Goal: Task Accomplishment & Management: Manage account settings

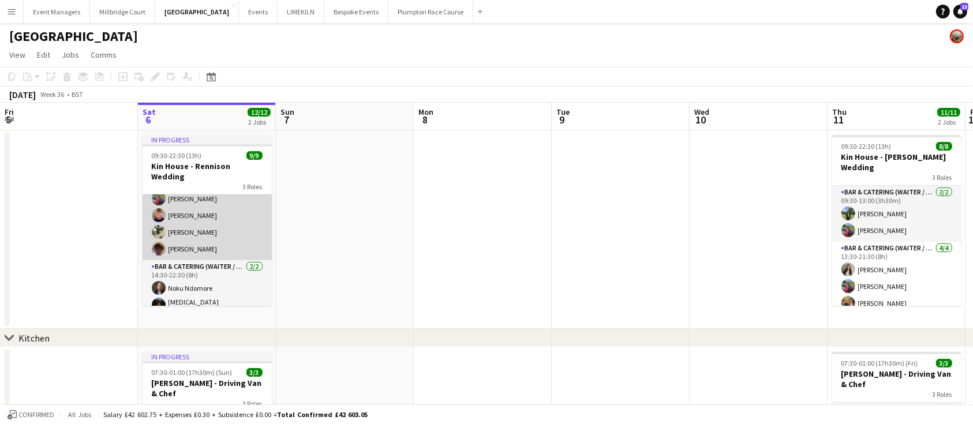
scroll to position [65, 0]
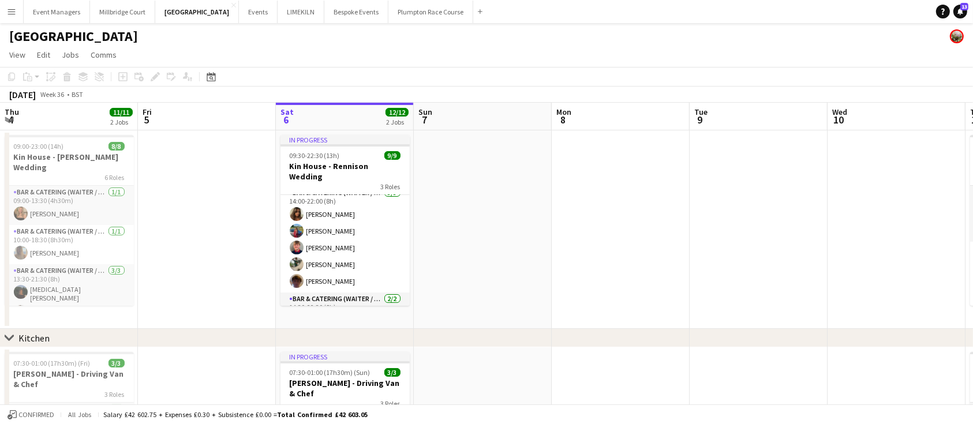
drag, startPoint x: 459, startPoint y: 210, endPoint x: 584, endPoint y: 413, distance: 238.8
click at [584, 413] on app-board "Kin House View Day view expanded Day view collapsed Month view Date picker Jump…" at bounding box center [486, 321] width 973 height 596
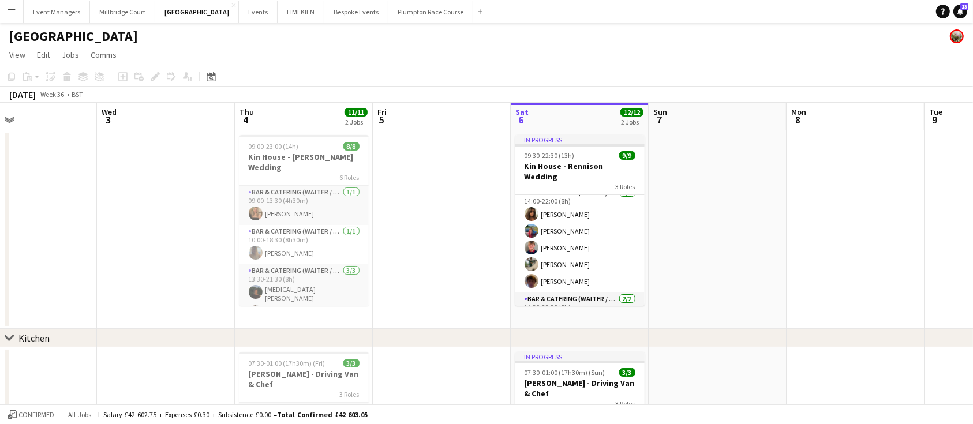
scroll to position [0, 0]
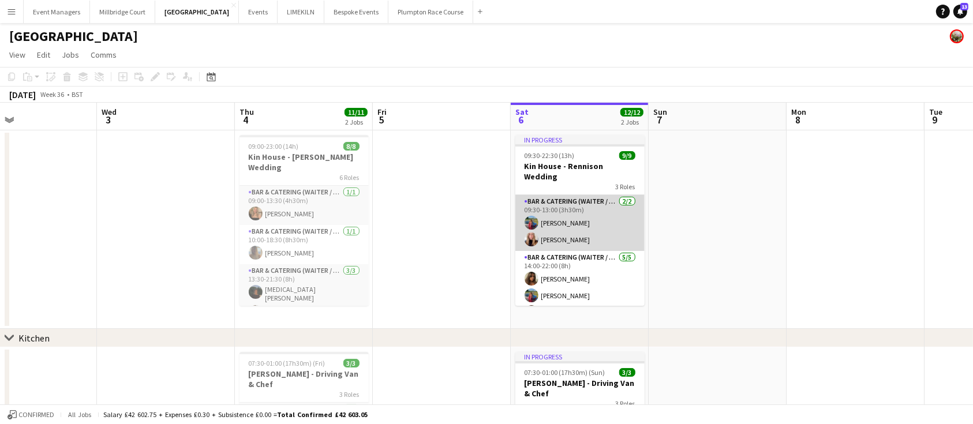
click at [573, 219] on app-card-role "Bar & Catering (Waiter / waitress) [DATE] 09:30-13:00 (3h30m) [PERSON_NAME] [PE…" at bounding box center [580, 223] width 129 height 56
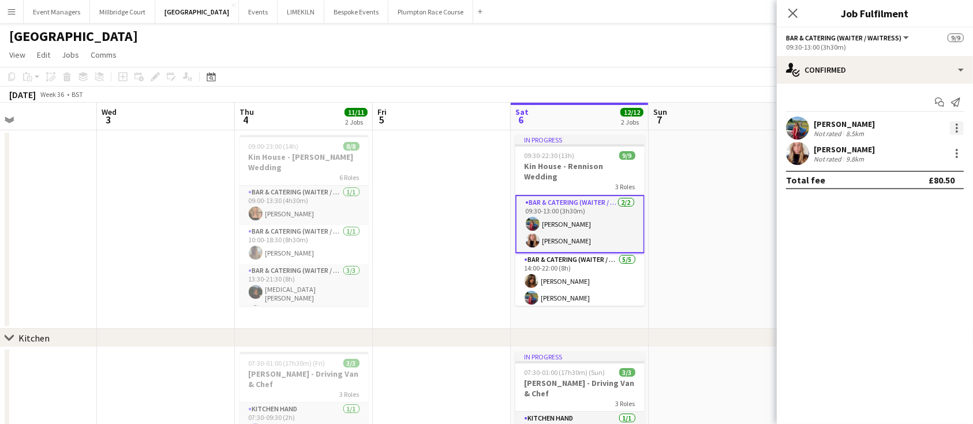
click at [958, 135] on div at bounding box center [957, 128] width 14 height 14
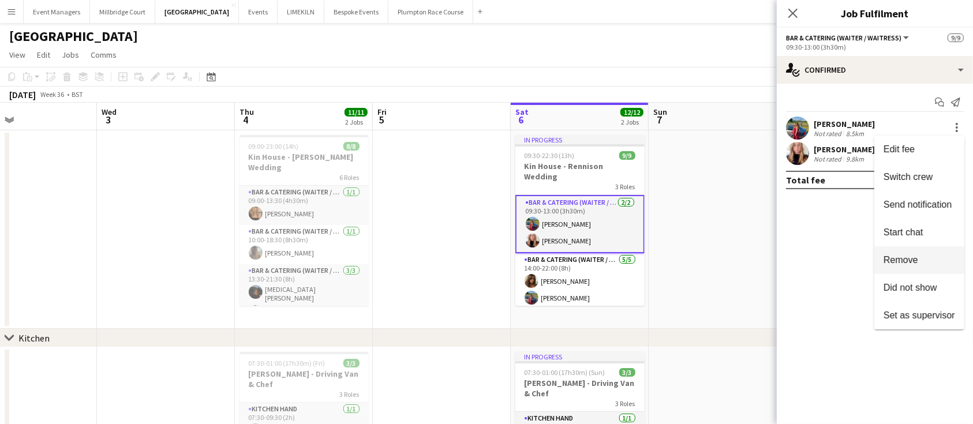
click at [939, 268] on button "Remove" at bounding box center [920, 261] width 90 height 28
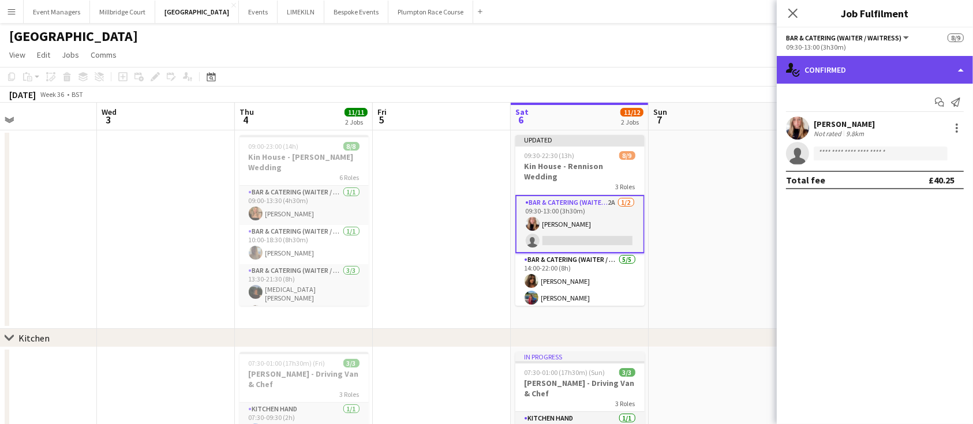
click at [853, 80] on div "single-neutral-actions-check-2 Confirmed" at bounding box center [875, 70] width 196 height 28
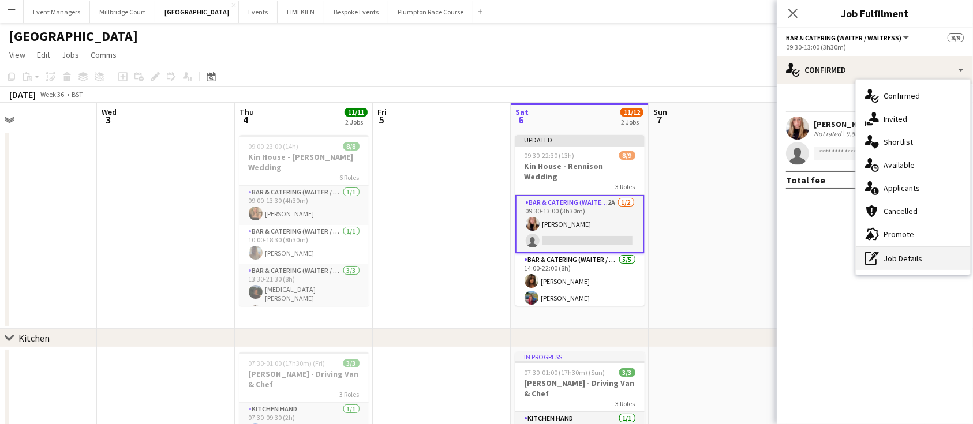
click at [919, 261] on div "pen-write Job Details" at bounding box center [913, 258] width 114 height 23
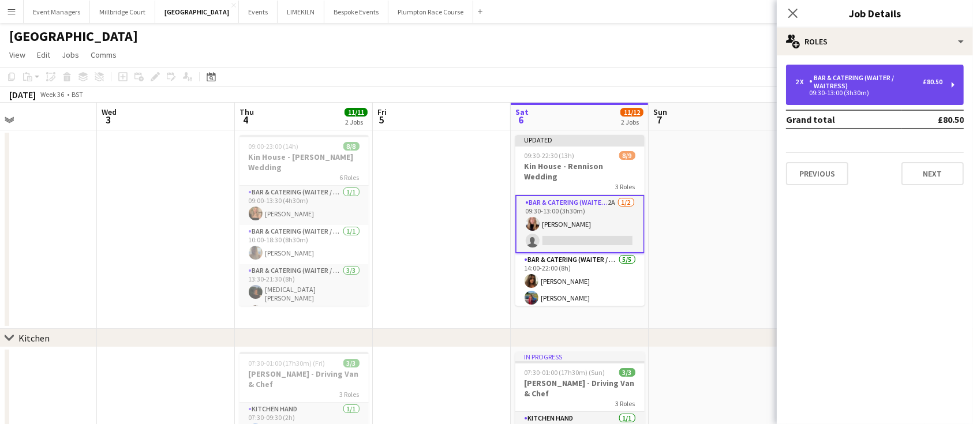
click at [859, 82] on div "Bar & Catering (Waiter / waitress)" at bounding box center [866, 82] width 114 height 16
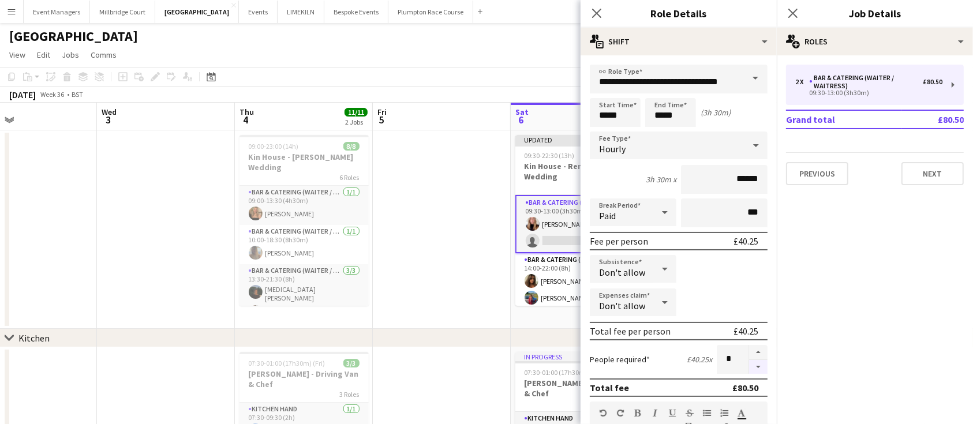
click at [749, 372] on button "button" at bounding box center [758, 367] width 18 height 14
type input "*"
click at [799, 15] on app-icon "Close pop-in" at bounding box center [793, 13] width 17 height 17
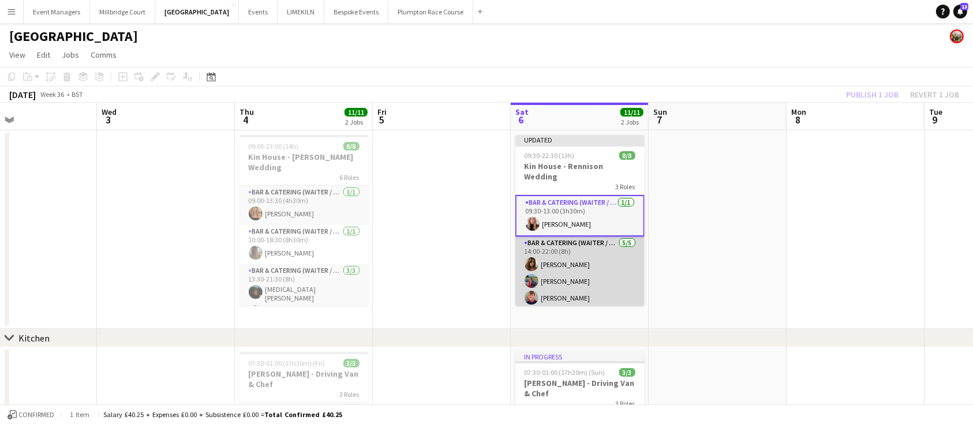
click at [577, 260] on app-card-role "Bar & Catering (Waiter / waitress) [DATE] 14:00-22:00 (8h) [PERSON_NAME] [PERSO…" at bounding box center [580, 290] width 129 height 106
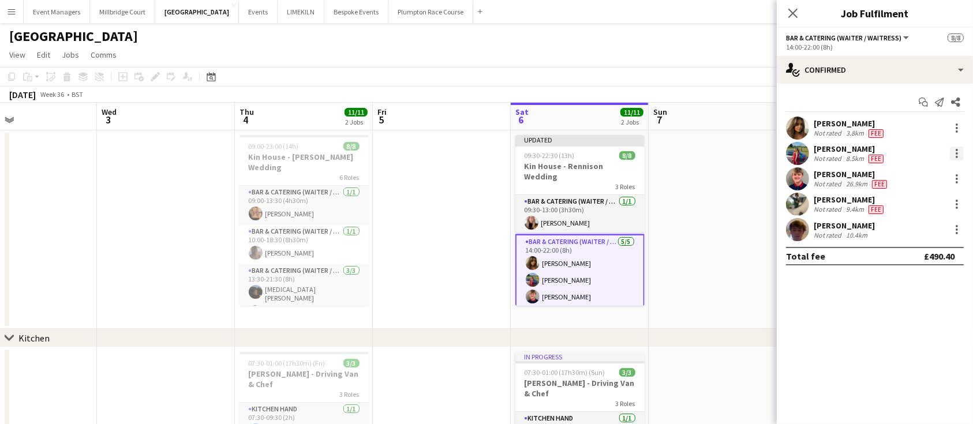
click at [956, 155] on div at bounding box center [957, 153] width 2 height 2
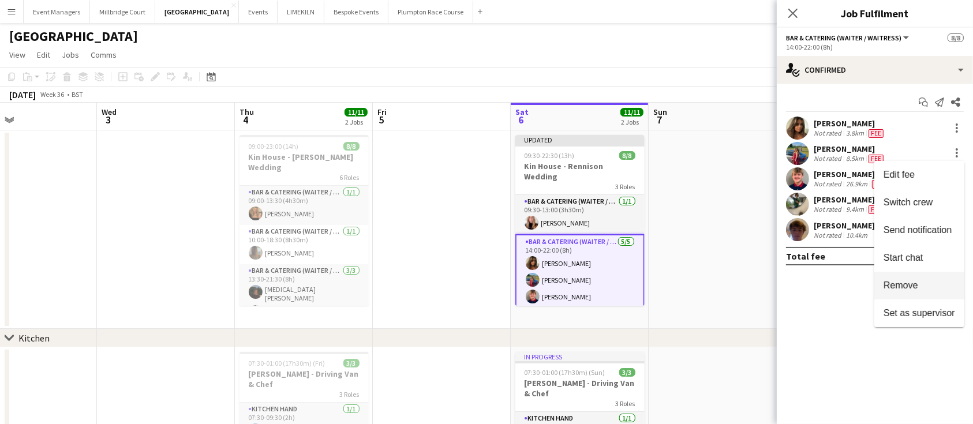
click at [942, 289] on span "Remove" at bounding box center [920, 286] width 72 height 10
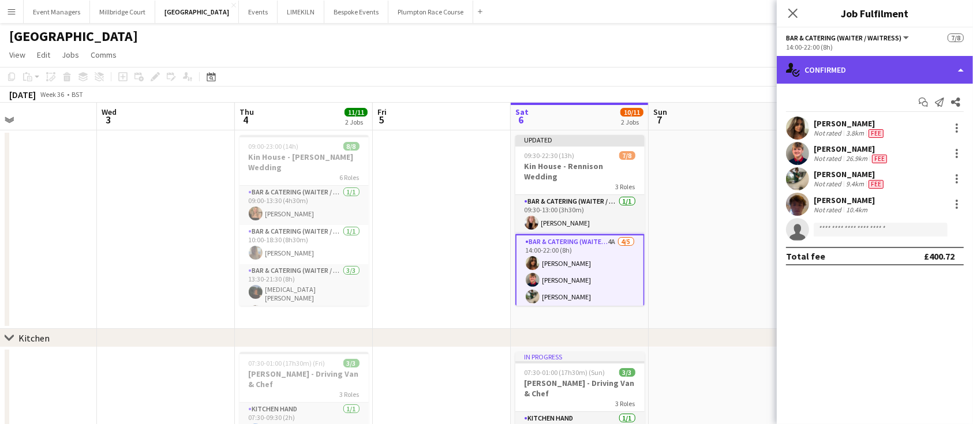
click at [864, 78] on div "single-neutral-actions-check-2 Confirmed" at bounding box center [875, 70] width 196 height 28
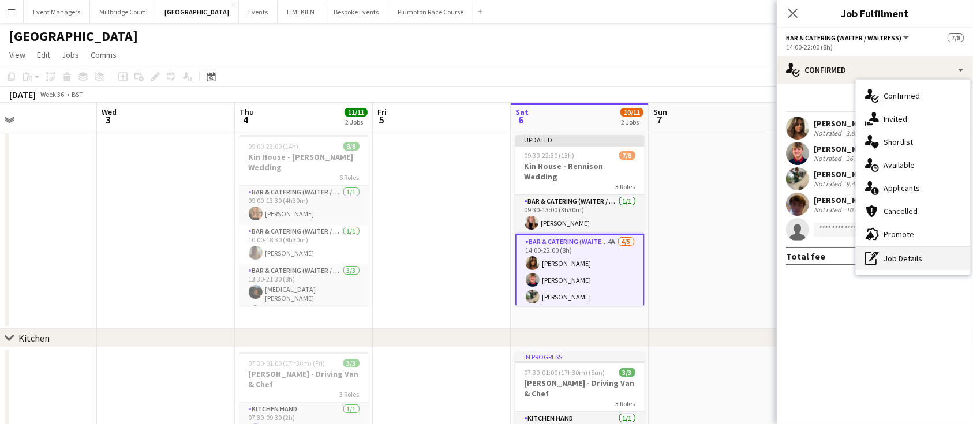
click at [928, 263] on div "pen-write Job Details" at bounding box center [913, 258] width 114 height 23
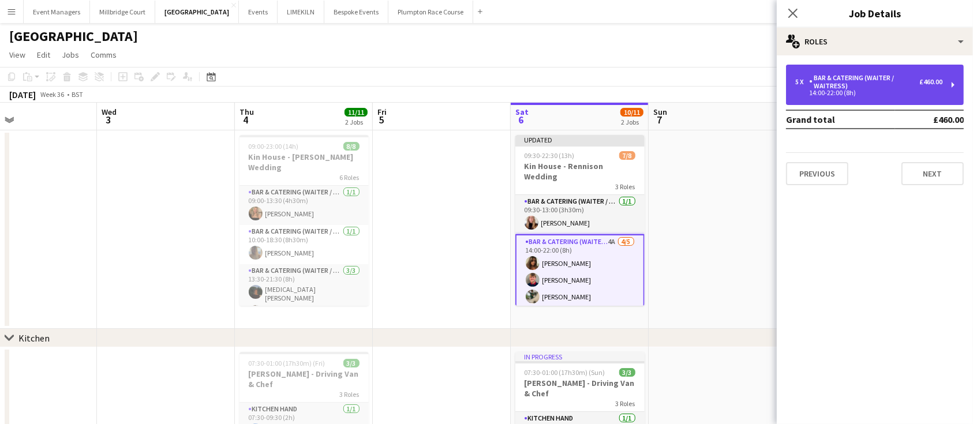
click at [845, 87] on div "Bar & Catering (Waiter / waitress)" at bounding box center [864, 82] width 110 height 16
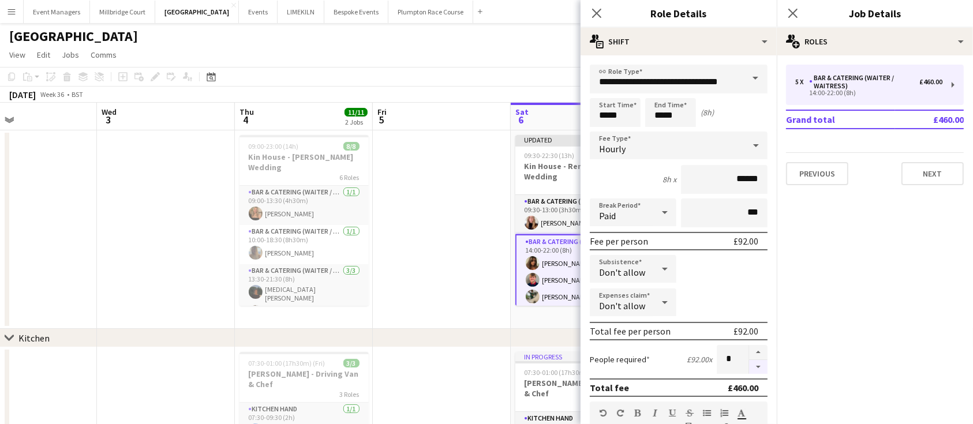
click at [749, 372] on button "button" at bounding box center [758, 367] width 18 height 14
type input "*"
click at [794, 16] on icon at bounding box center [793, 13] width 11 height 11
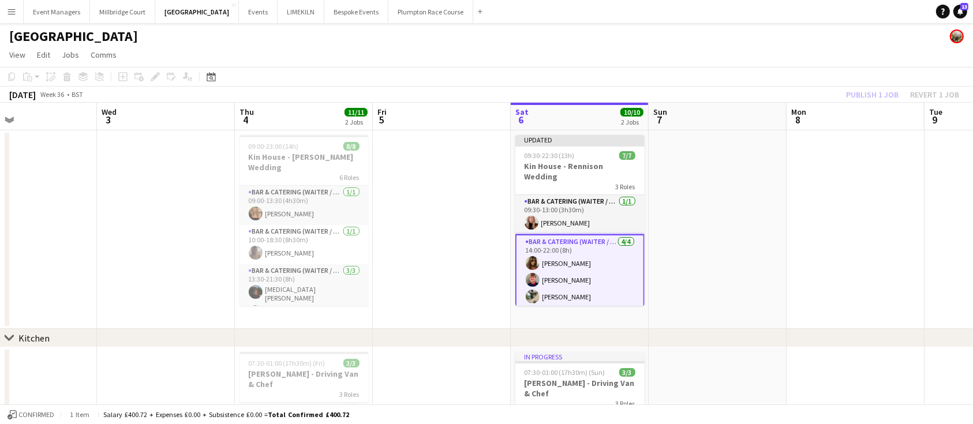
click at [885, 88] on div "Publish 1 job Revert 1 job" at bounding box center [903, 94] width 141 height 15
click at [885, 88] on button "Publish 1 job" at bounding box center [873, 94] width 62 height 15
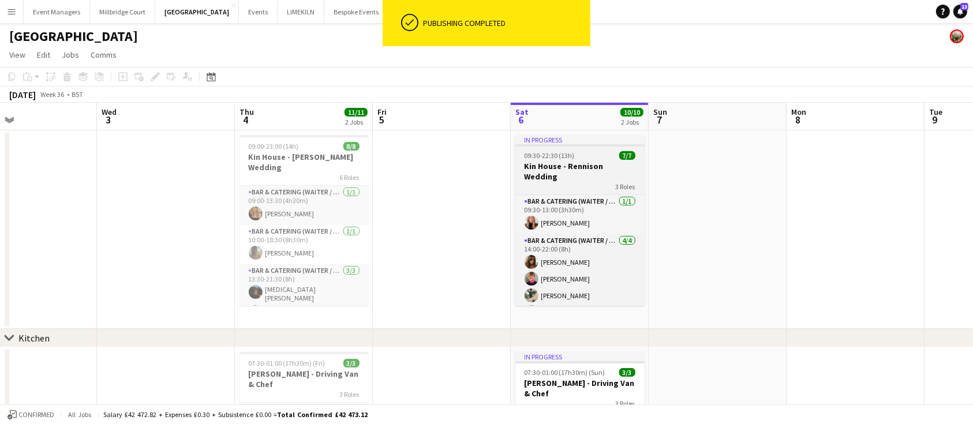
click at [577, 159] on div "09:30-22:30 (13h) 7/7" at bounding box center [580, 155] width 129 height 9
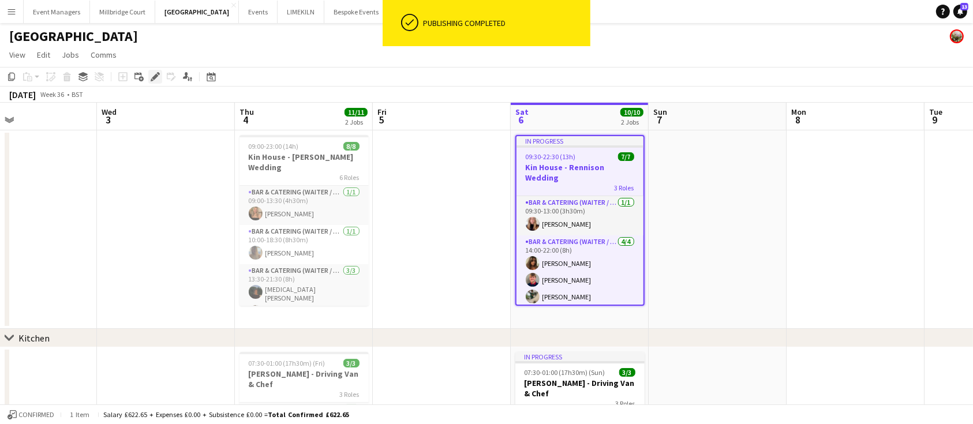
click at [154, 80] on icon "Edit" at bounding box center [155, 76] width 9 height 9
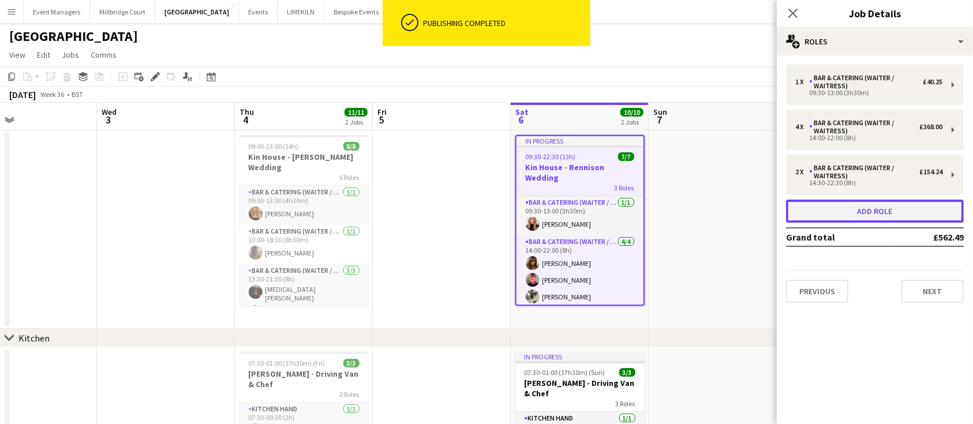
click at [865, 220] on button "Add role" at bounding box center [875, 211] width 178 height 23
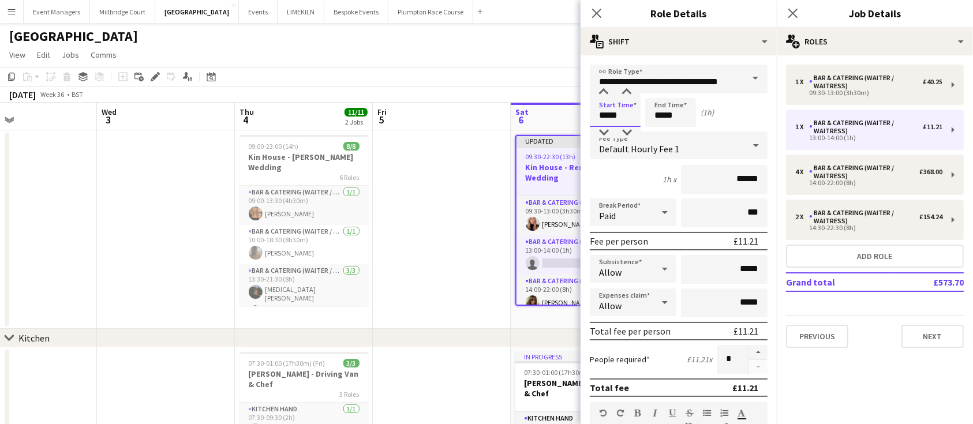
drag, startPoint x: 633, startPoint y: 113, endPoint x: 570, endPoint y: 114, distance: 63.0
click at [570, 114] on body "Menu Boards Boards Boards All jobs Status Workforce Workforce My Workforce Recr…" at bounding box center [486, 309] width 973 height 619
type input "*****"
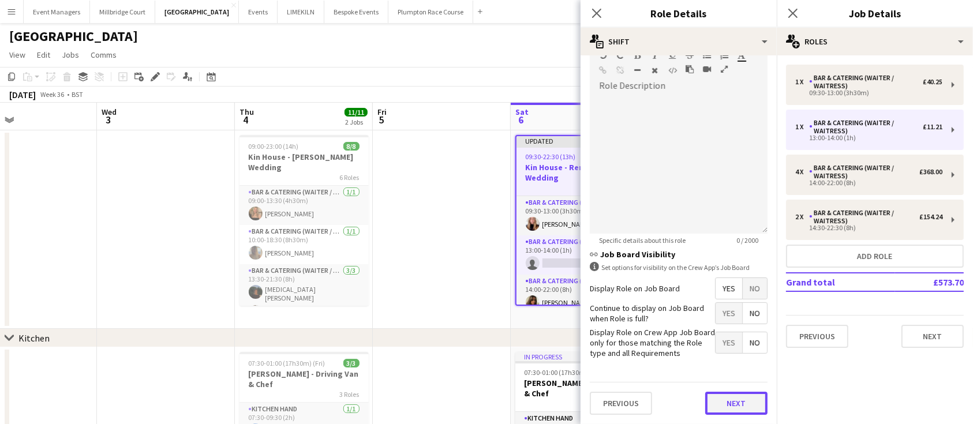
click at [733, 404] on button "Next" at bounding box center [737, 403] width 62 height 23
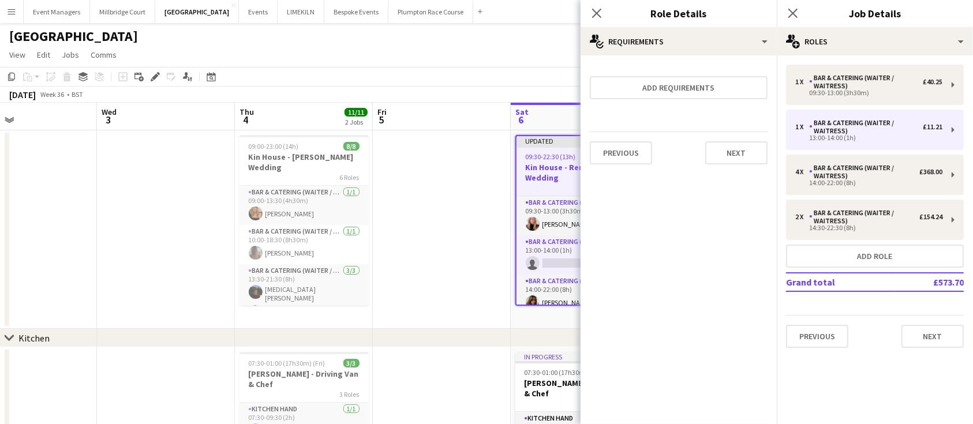
scroll to position [0, 0]
click at [794, 12] on icon at bounding box center [793, 13] width 11 height 11
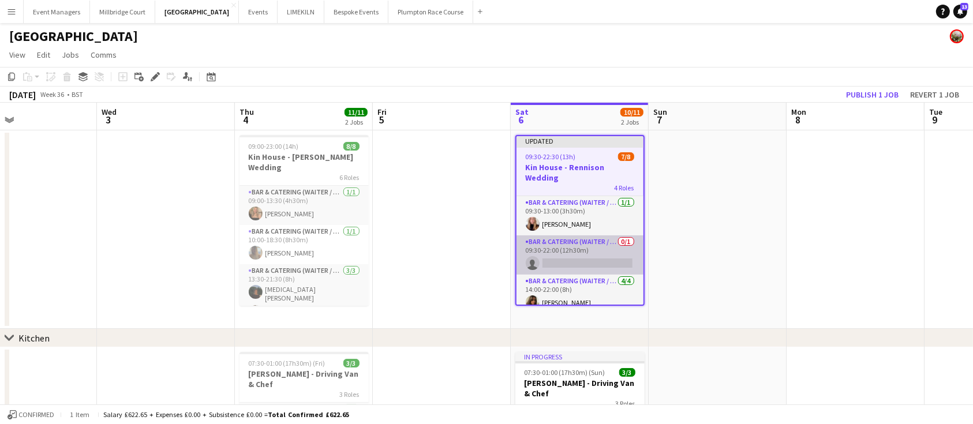
click at [571, 253] on app-card-role "Bar & Catering (Waiter / waitress) 0/1 09:30-22:00 (12h30m) single-neutral-acti…" at bounding box center [580, 255] width 127 height 39
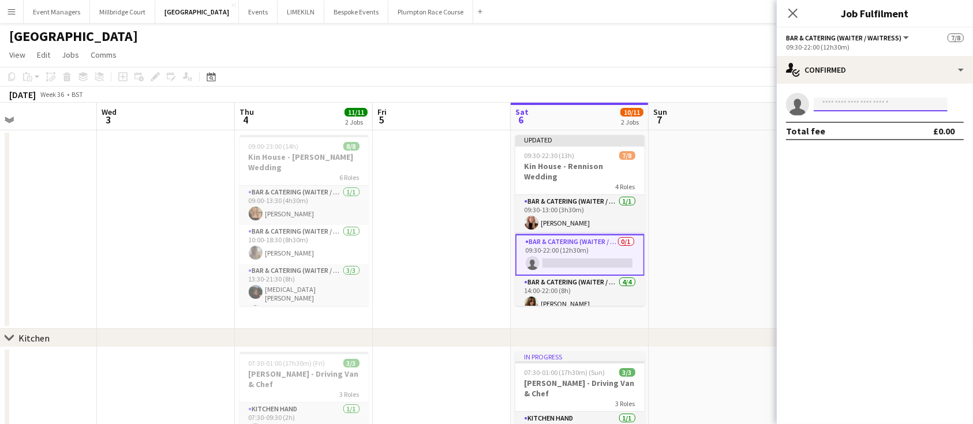
click at [899, 106] on input at bounding box center [881, 105] width 134 height 14
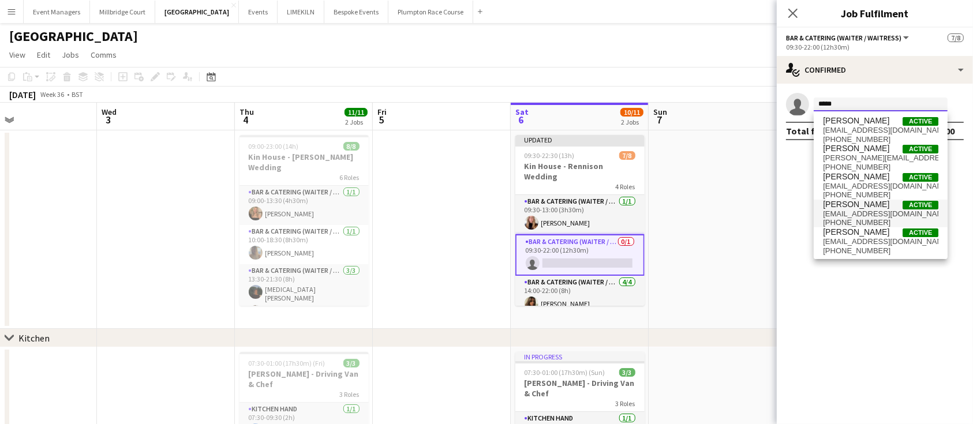
type input "*****"
click at [872, 206] on span "[PERSON_NAME]" at bounding box center [856, 205] width 66 height 10
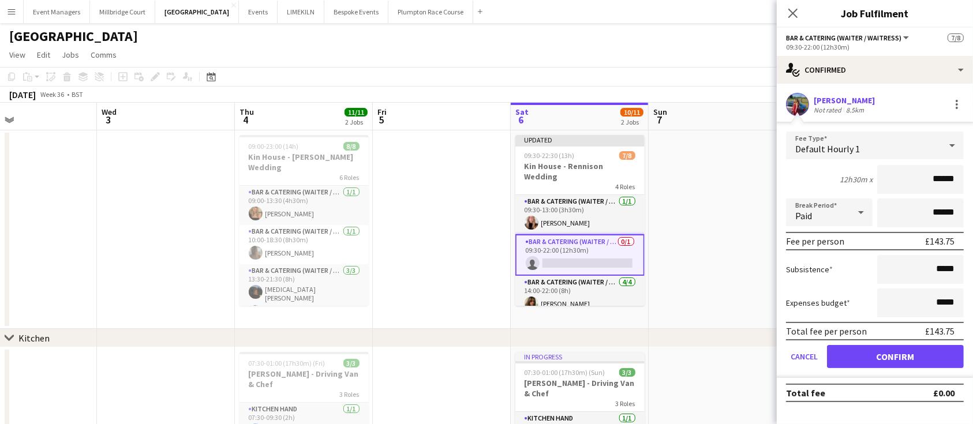
type input "******"
click at [888, 358] on button "Confirm" at bounding box center [895, 356] width 137 height 23
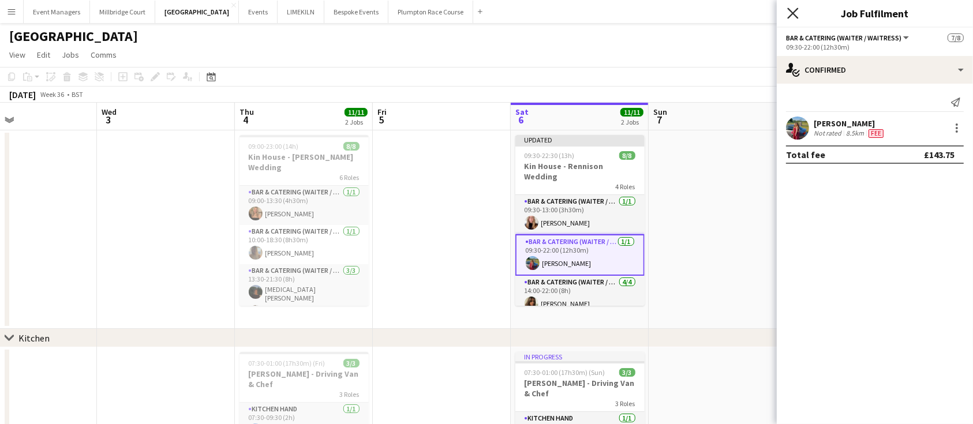
click at [795, 14] on icon "Close pop-in" at bounding box center [793, 13] width 11 height 11
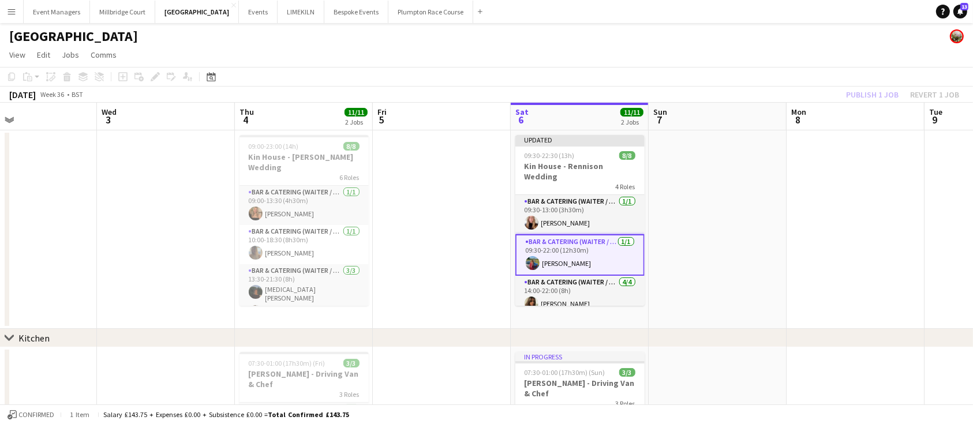
click at [880, 95] on div "Publish 1 job Revert 1 job" at bounding box center [903, 94] width 141 height 15
click at [880, 95] on button "Publish 1 job" at bounding box center [873, 94] width 62 height 15
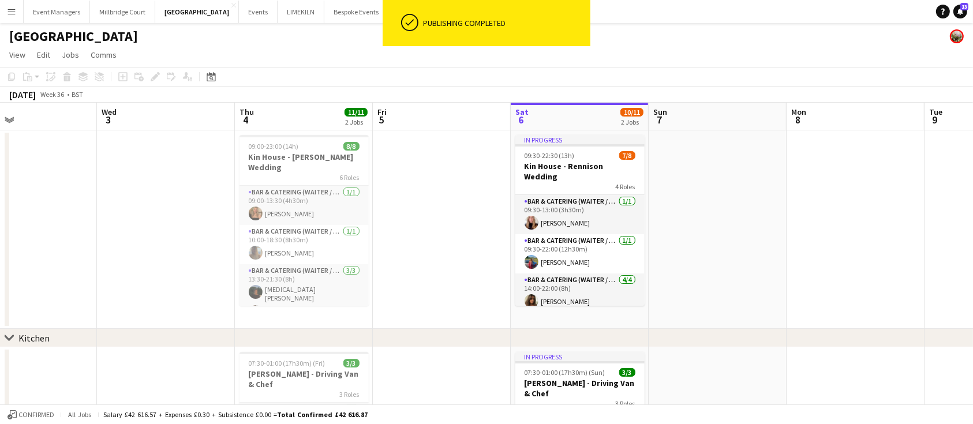
click at [683, 46] on app-page-menu "View Day view expanded Day view collapsed Month view Date picker Jump to [DATE]…" at bounding box center [486, 56] width 973 height 22
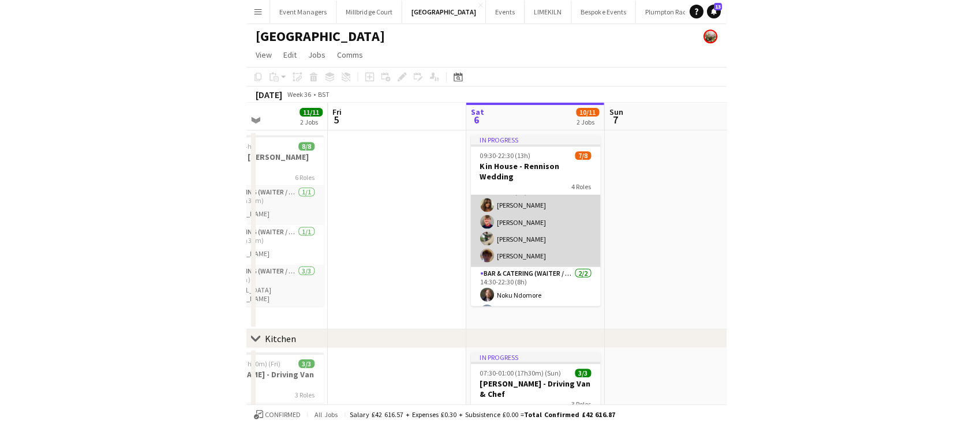
scroll to position [102, 0]
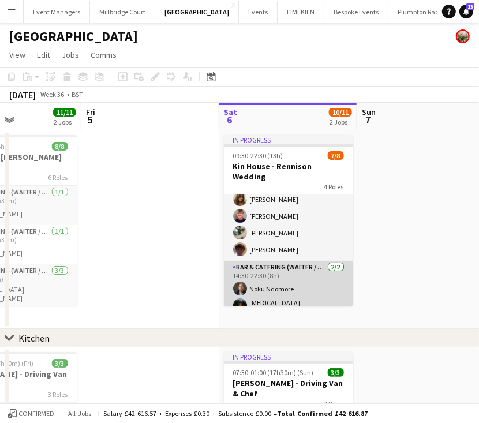
click at [286, 284] on app-card-role "Bar & Catering (Waiter / waitress) [DATE] 14:30-22:30 (8h) Noku Ndomore [MEDICA…" at bounding box center [288, 290] width 129 height 59
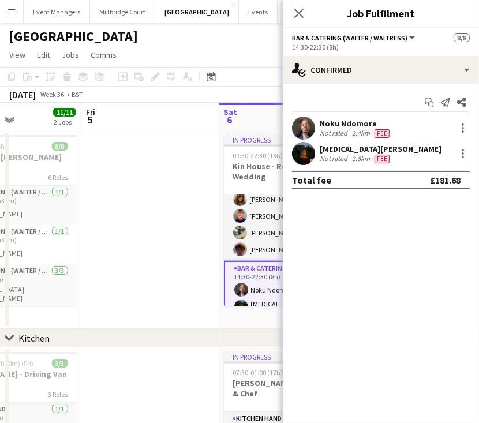
click at [247, 51] on app-page-menu "View Day view expanded Day view collapsed Month view Date picker Jump to [DATE]…" at bounding box center [239, 56] width 479 height 22
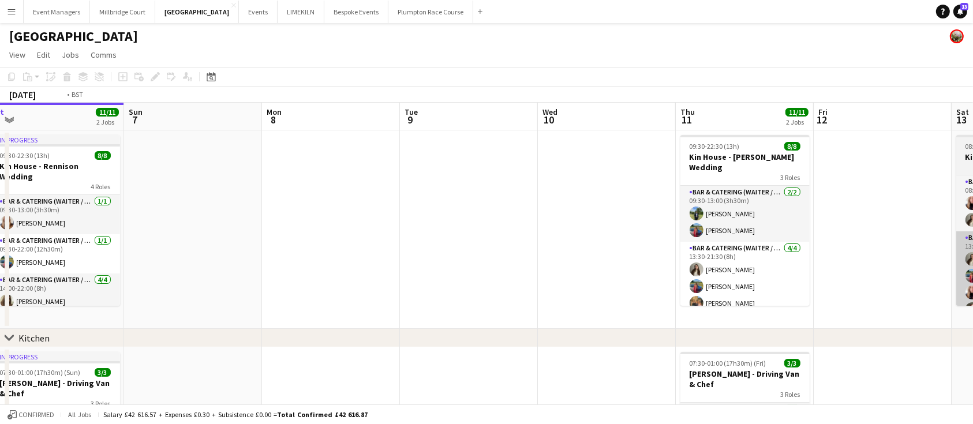
scroll to position [0, 477]
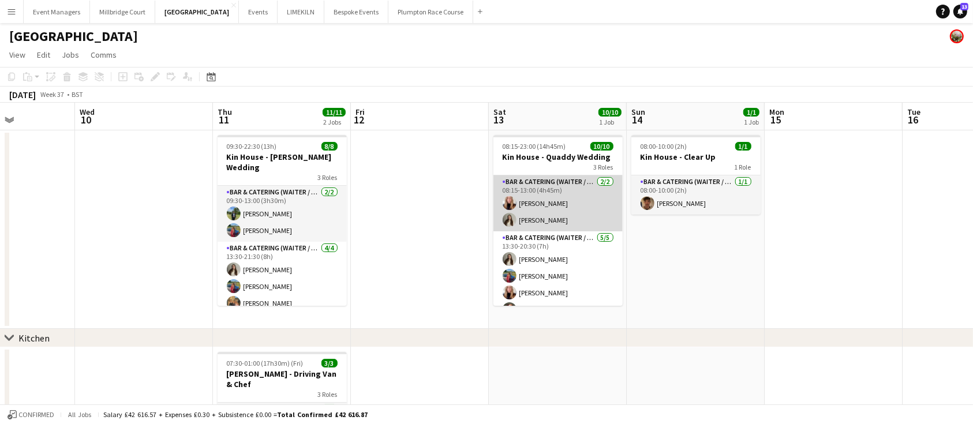
click at [531, 217] on app-card-role "Bar & Catering (Waiter / waitress) [DATE] 08:15-13:00 (4h45m) [PERSON_NAME] [PE…" at bounding box center [558, 204] width 129 height 56
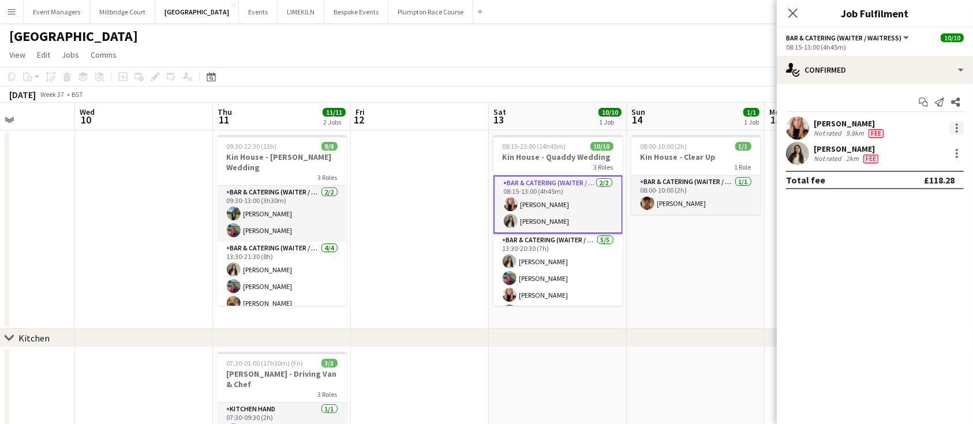
click at [953, 130] on div at bounding box center [957, 128] width 14 height 14
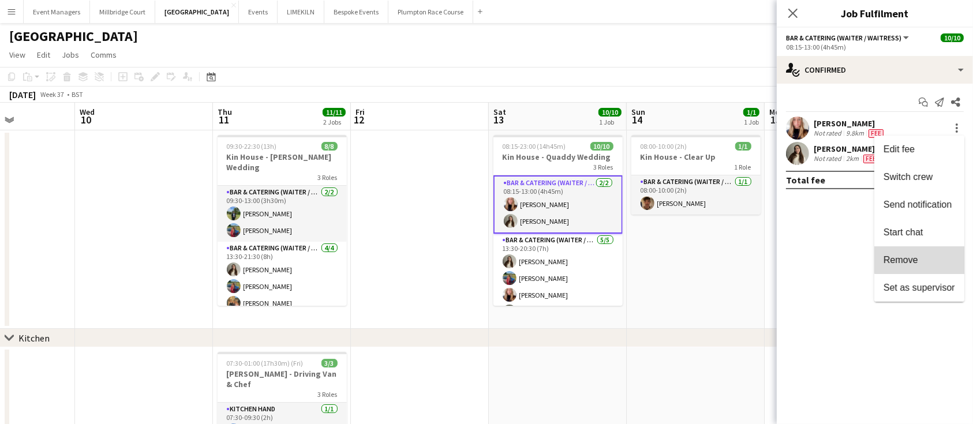
click at [942, 250] on button "Remove" at bounding box center [920, 261] width 90 height 28
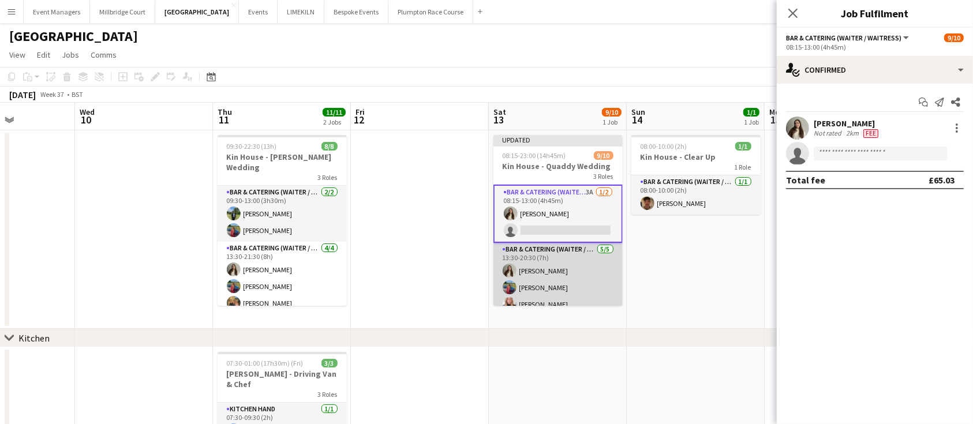
click at [573, 282] on app-card-role "Bar & Catering (Waiter / waitress) [DATE] 13:30-20:30 (7h) [PERSON_NAME] [PERSO…" at bounding box center [558, 296] width 129 height 106
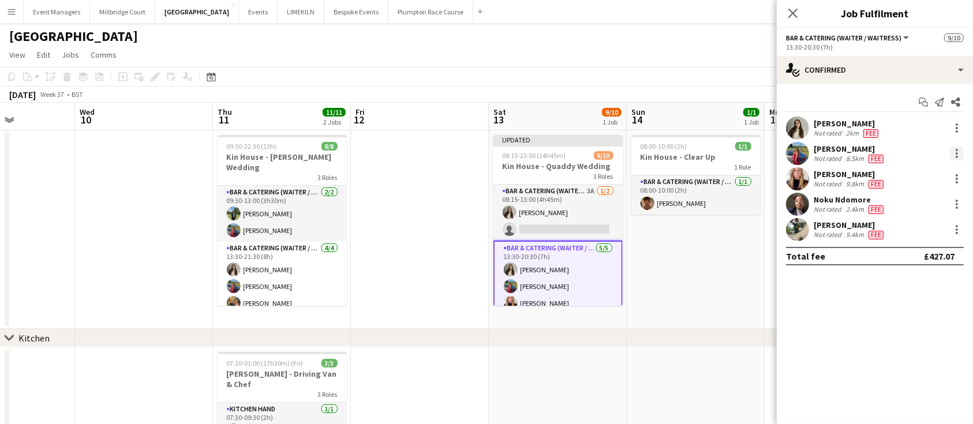
click at [953, 152] on div at bounding box center [957, 154] width 14 height 14
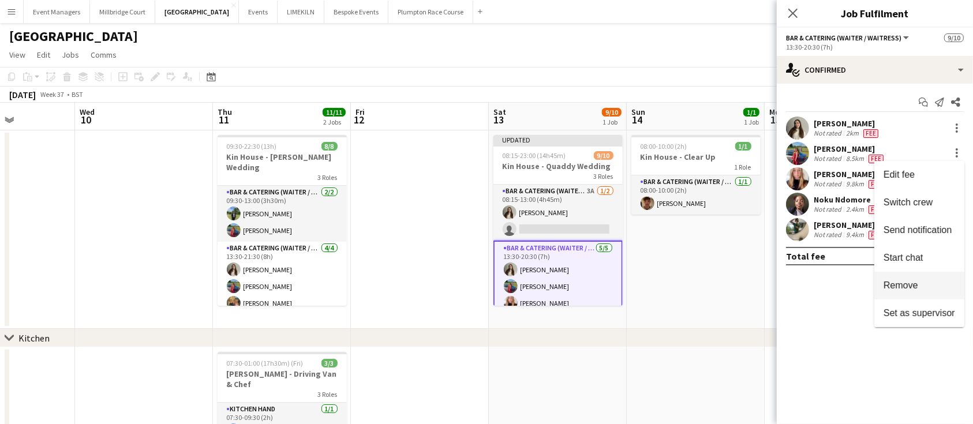
click at [919, 281] on span "Remove" at bounding box center [920, 286] width 72 height 10
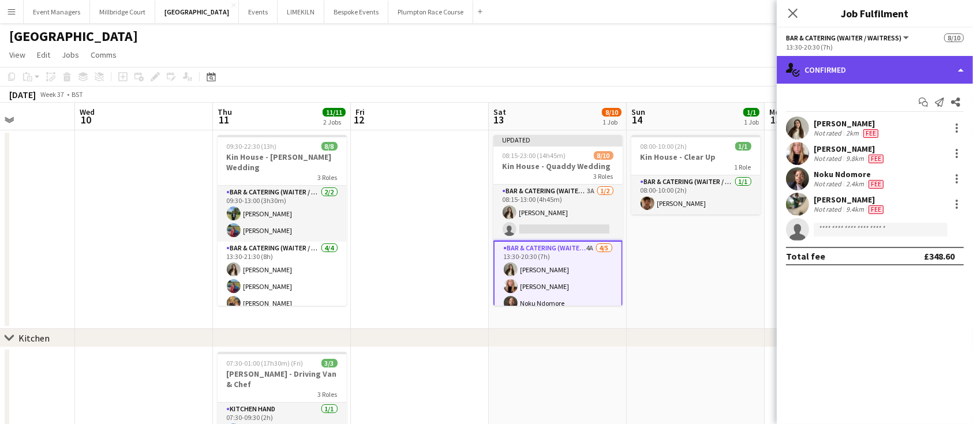
click at [835, 76] on div "single-neutral-actions-check-2 Confirmed" at bounding box center [875, 70] width 196 height 28
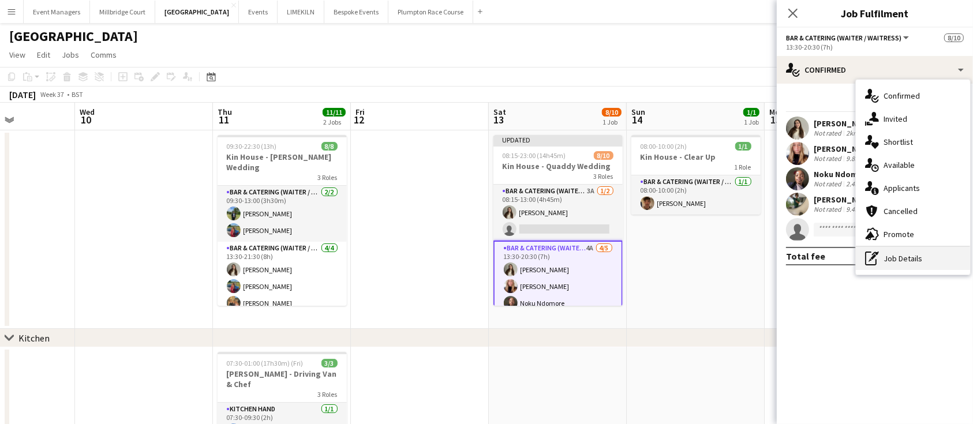
click at [896, 255] on div "pen-write Job Details" at bounding box center [913, 258] width 114 height 23
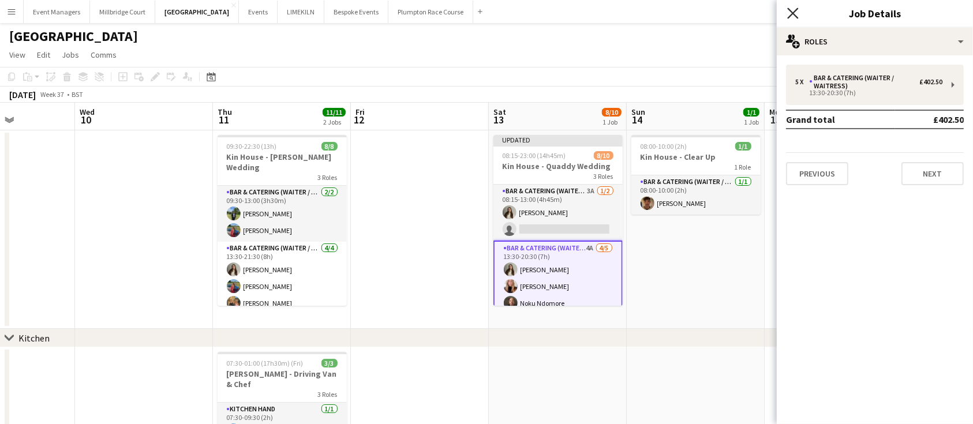
click at [790, 13] on icon "Close pop-in" at bounding box center [793, 13] width 11 height 11
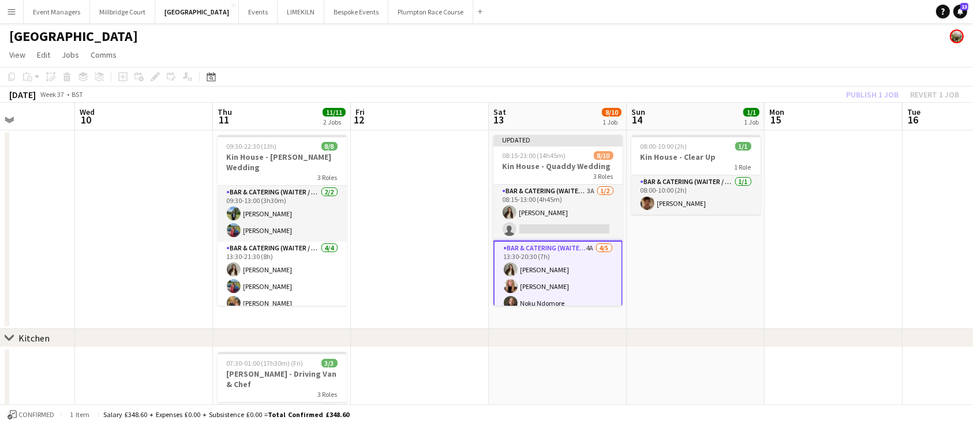
click at [876, 96] on div "Publish 1 job Revert 1 job" at bounding box center [903, 94] width 141 height 15
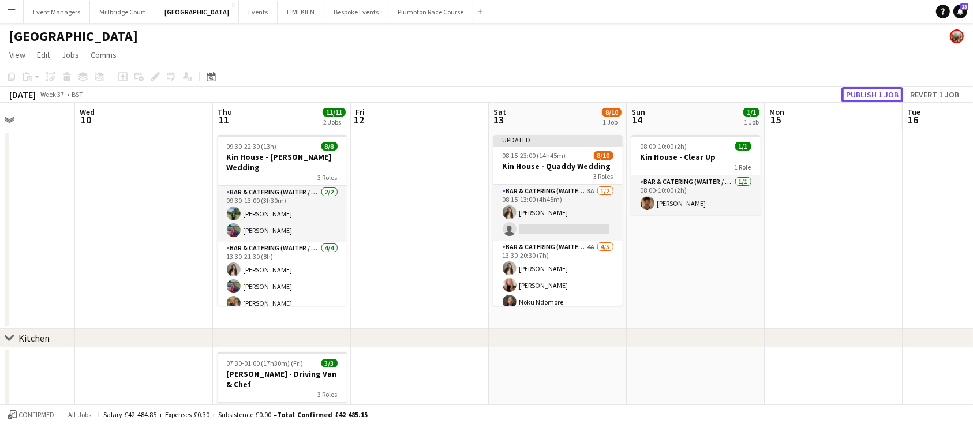
click at [876, 96] on button "Publish 1 job" at bounding box center [873, 94] width 62 height 15
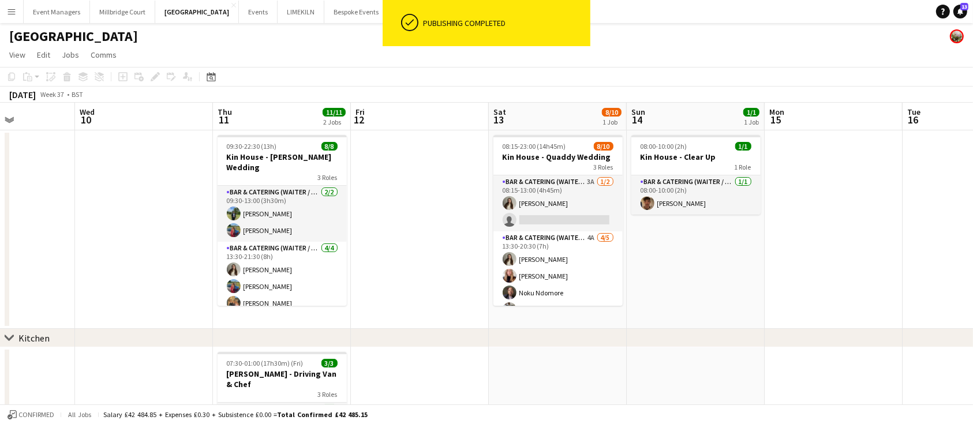
click at [566, 210] on app-card-role "Bar & Catering (Waiter / waitress) 3A [DATE] 08:15-13:00 (4h45m) [PERSON_NAME] …" at bounding box center [558, 204] width 129 height 56
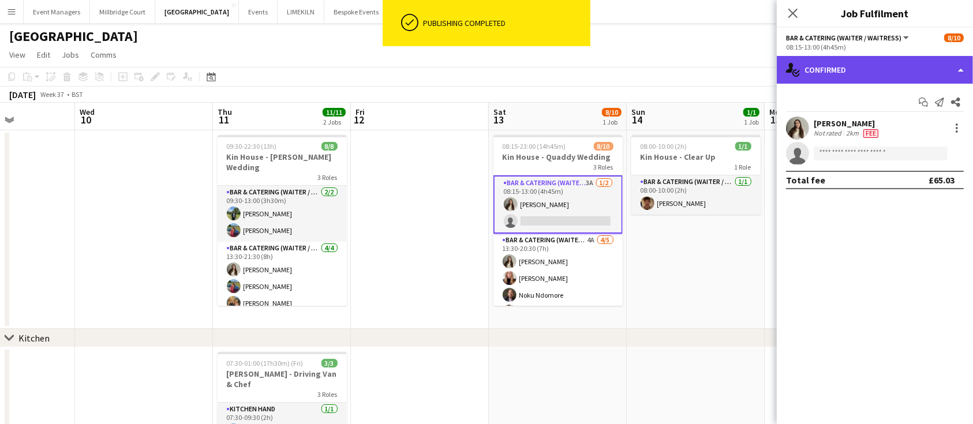
click at [937, 62] on div "single-neutral-actions-check-2 Confirmed" at bounding box center [875, 70] width 196 height 28
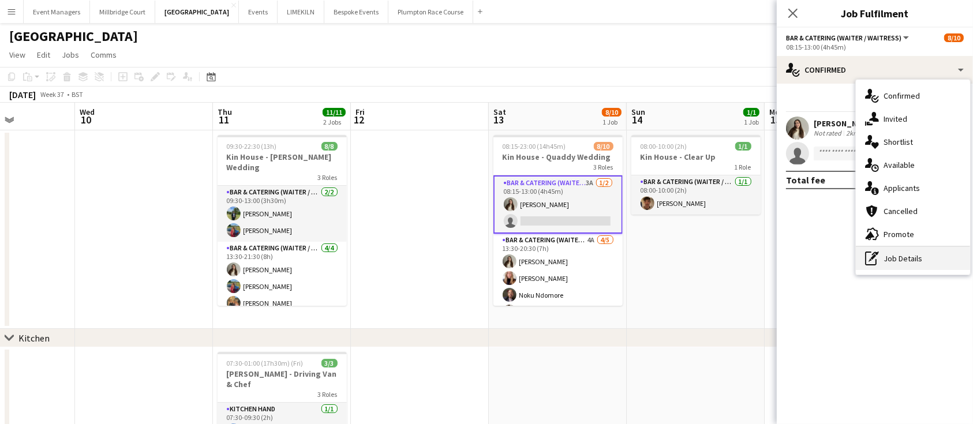
click at [934, 253] on div "pen-write Job Details" at bounding box center [913, 258] width 114 height 23
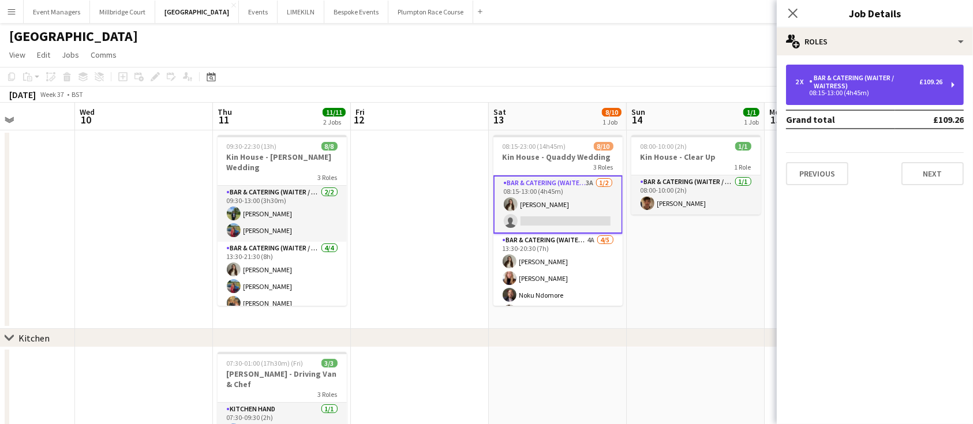
click at [895, 95] on div "08:15-13:00 (4h45m)" at bounding box center [869, 93] width 147 height 6
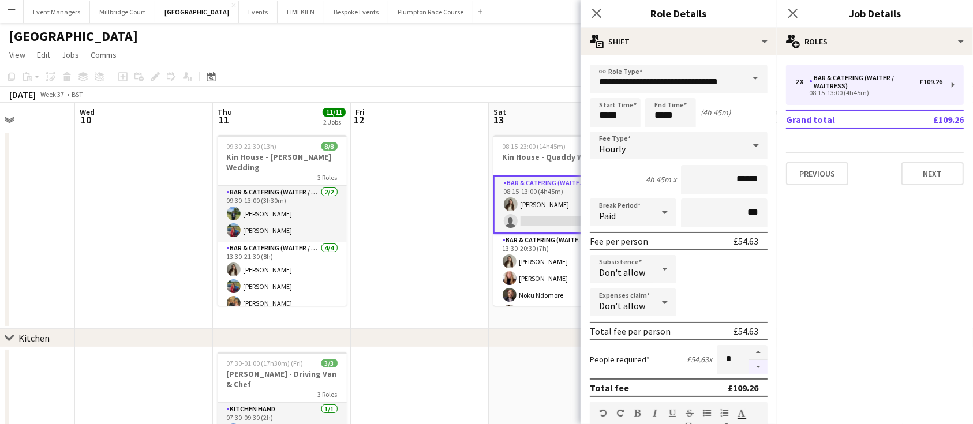
click at [749, 365] on button "button" at bounding box center [758, 367] width 18 height 14
type input "*"
click at [790, 11] on icon "Close pop-in" at bounding box center [793, 13] width 11 height 11
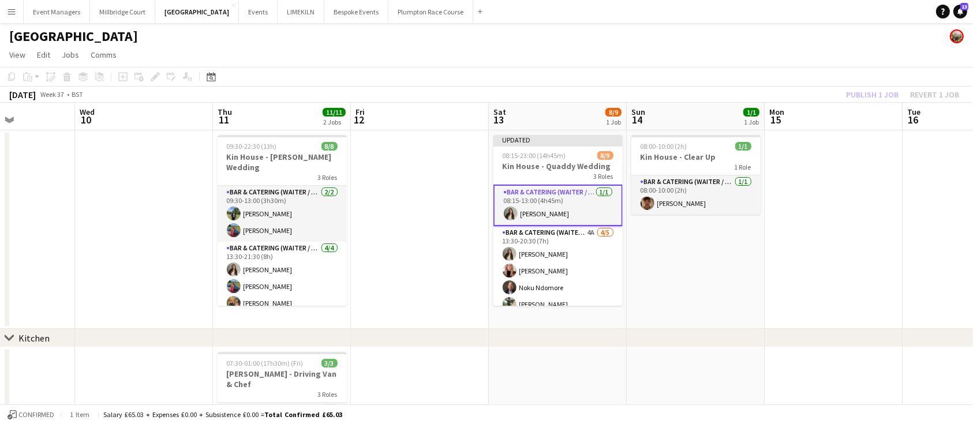
click at [882, 99] on div "Publish 1 job Revert 1 job" at bounding box center [903, 94] width 141 height 15
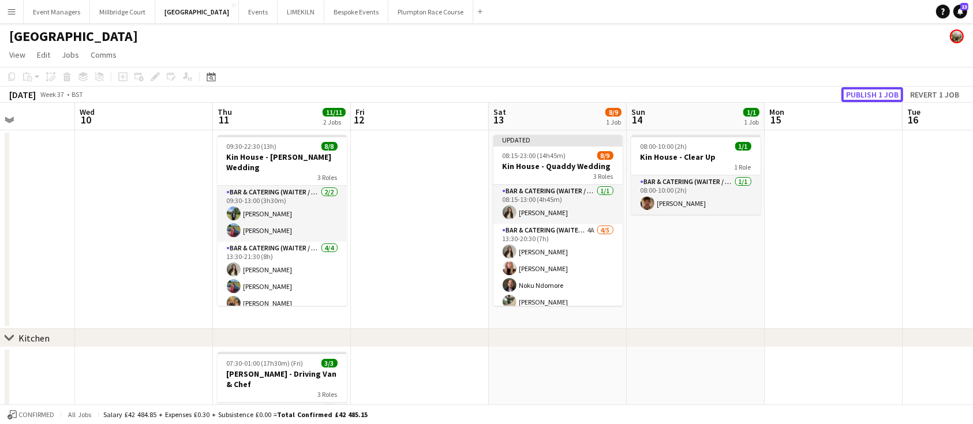
click at [882, 99] on button "Publish 1 job" at bounding box center [873, 94] width 62 height 15
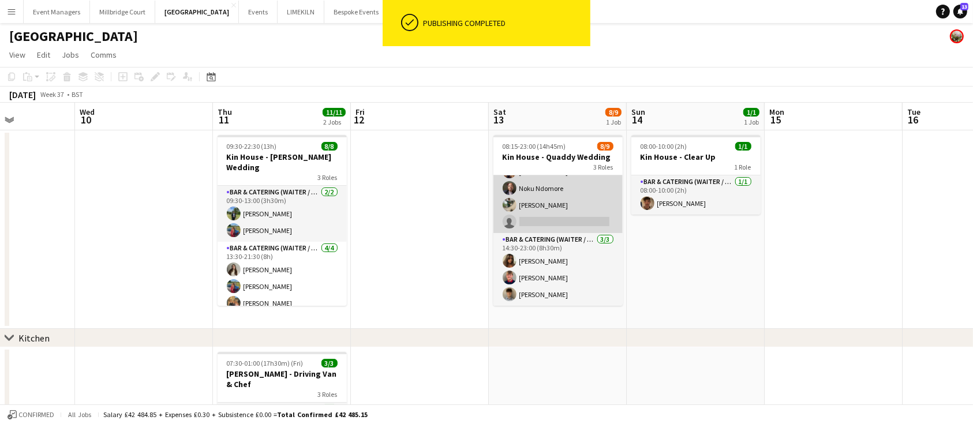
scroll to position [0, 0]
click at [564, 200] on app-card-role "Bar & Catering (Waiter / waitress) 4A [DATE] 13:30-20:30 (7h) [PERSON_NAME] [PE…" at bounding box center [558, 180] width 129 height 106
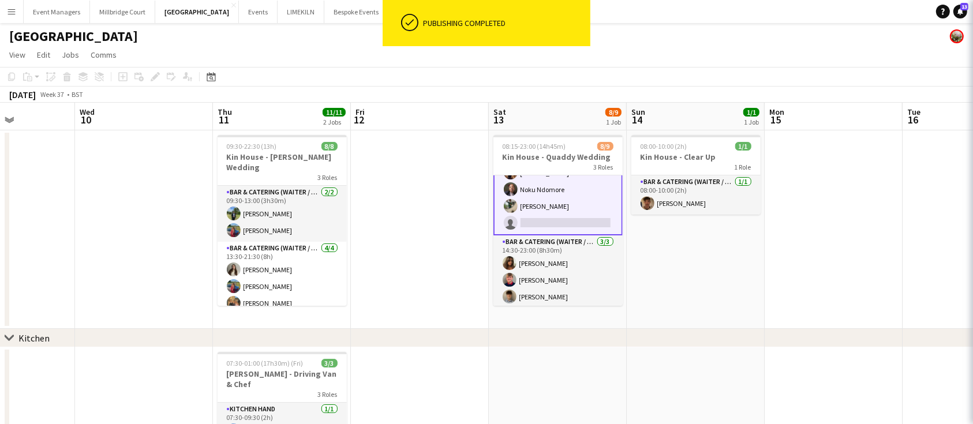
scroll to position [88, 0]
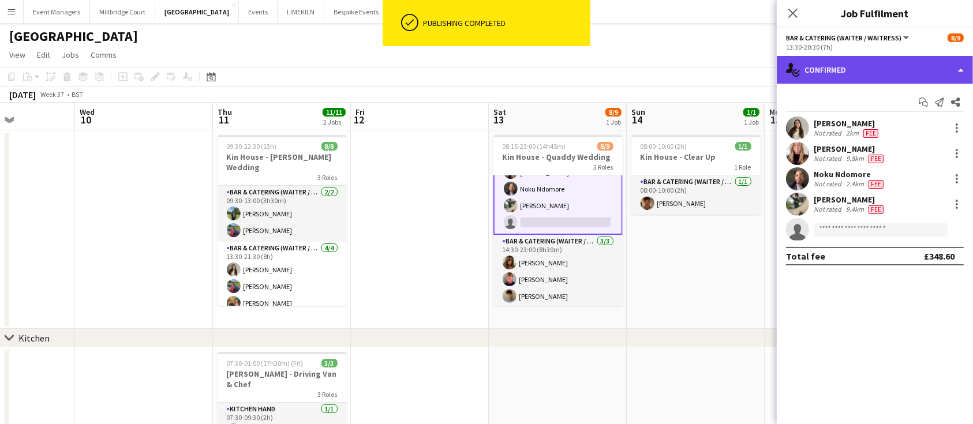
click at [897, 59] on div "single-neutral-actions-check-2 Confirmed" at bounding box center [875, 70] width 196 height 28
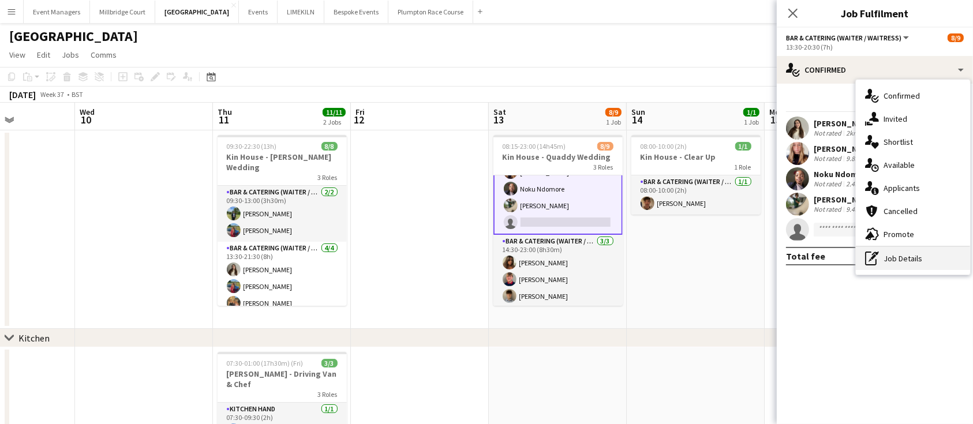
click at [950, 260] on div "pen-write Job Details" at bounding box center [913, 258] width 114 height 23
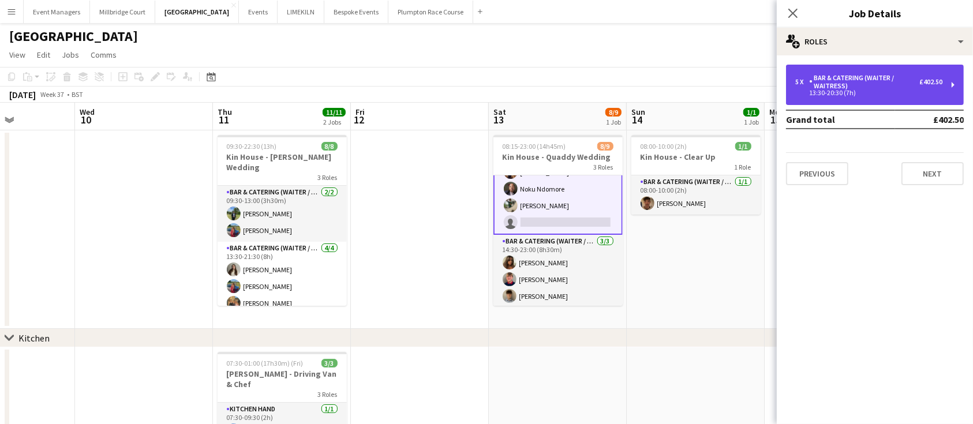
click at [857, 82] on div "Bar & Catering (Waiter / waitress)" at bounding box center [864, 82] width 110 height 16
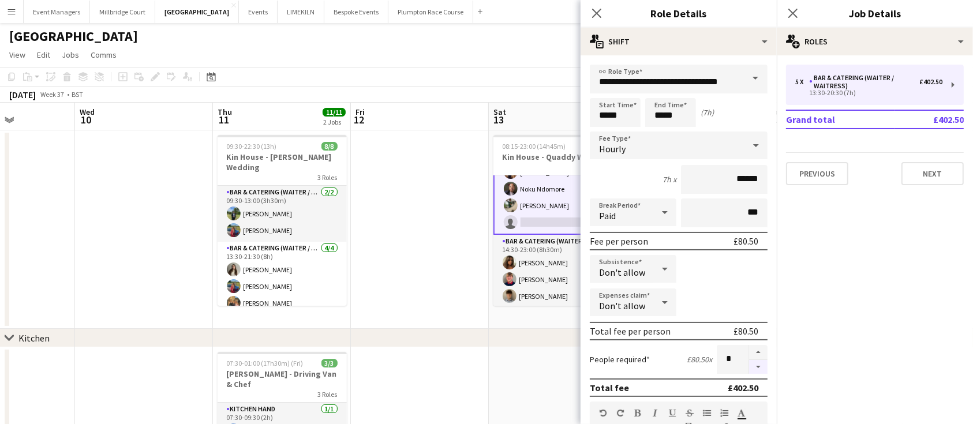
click at [752, 365] on button "button" at bounding box center [758, 367] width 18 height 14
type input "*"
click at [793, 16] on icon "Close pop-in" at bounding box center [793, 13] width 11 height 11
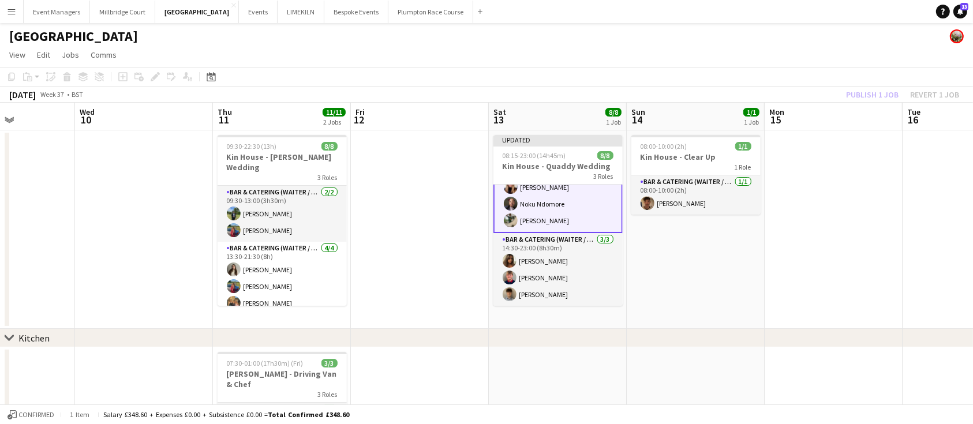
click at [857, 96] on div "Publish 1 job Revert 1 job" at bounding box center [903, 94] width 141 height 15
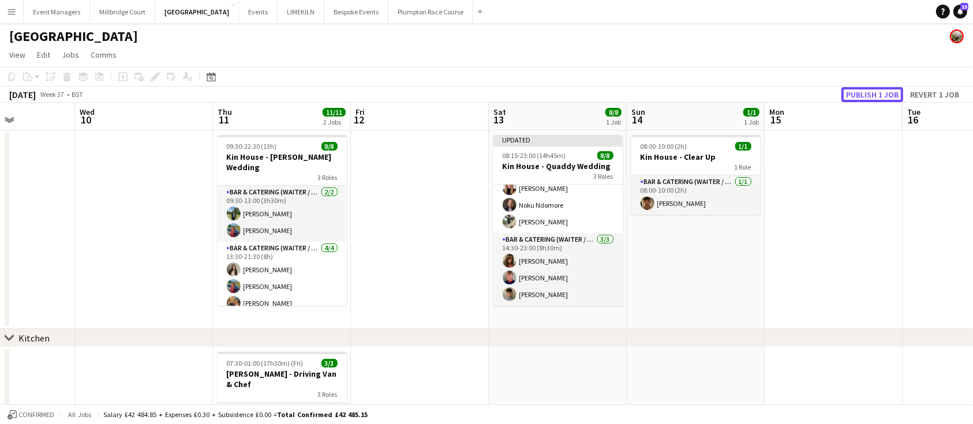
click at [857, 96] on button "Publish 1 job" at bounding box center [873, 94] width 62 height 15
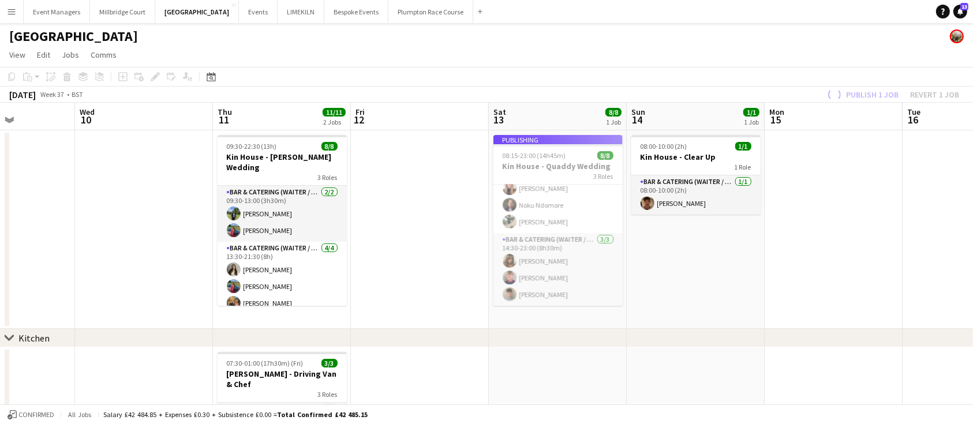
scroll to position [71, 0]
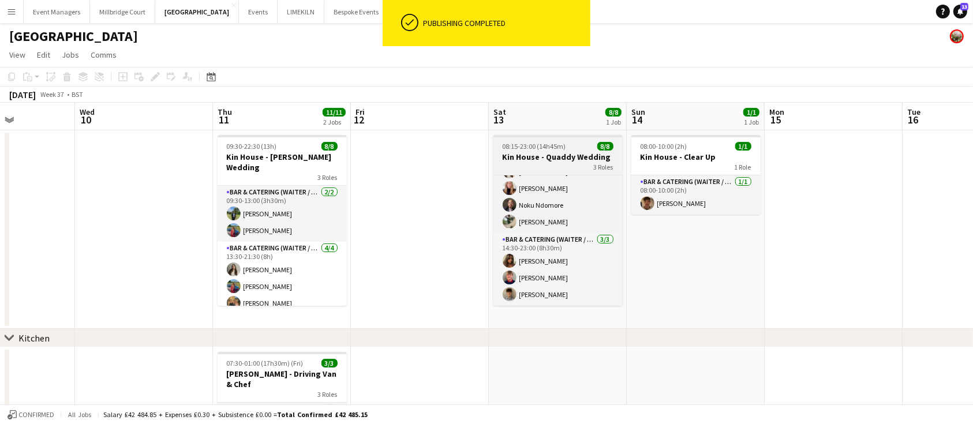
click at [563, 146] on span "08:15-23:00 (14h45m)" at bounding box center [535, 146] width 64 height 9
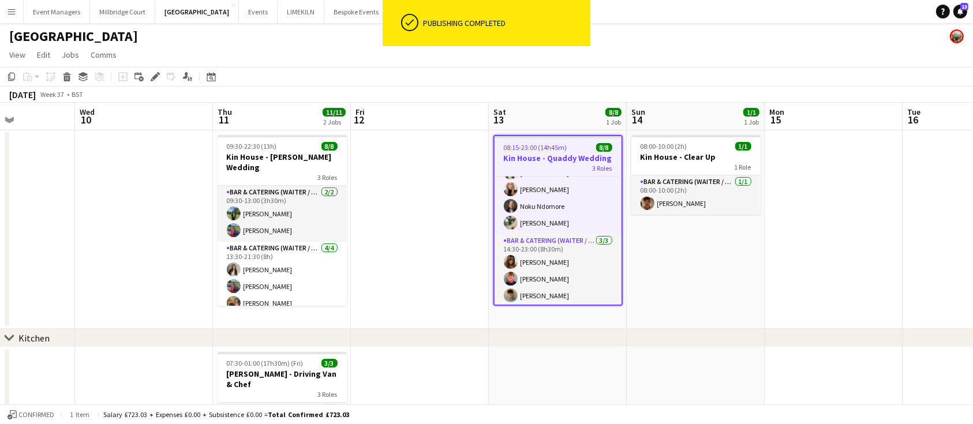
scroll to position [73, 0]
click at [159, 76] on icon "Edit" at bounding box center [155, 76] width 9 height 9
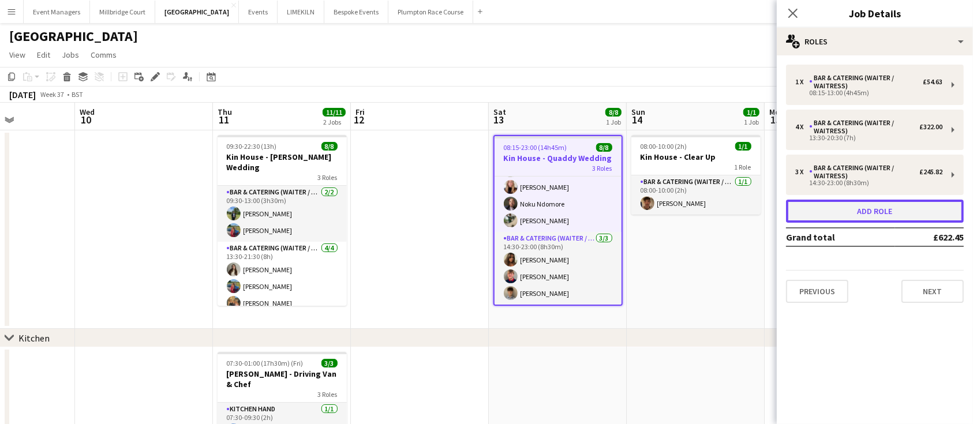
click at [887, 206] on button "Add role" at bounding box center [875, 211] width 178 height 23
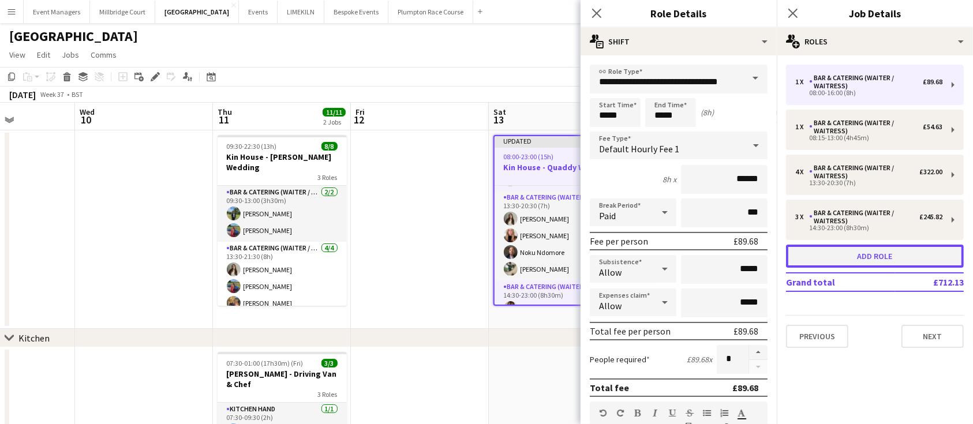
scroll to position [121, 0]
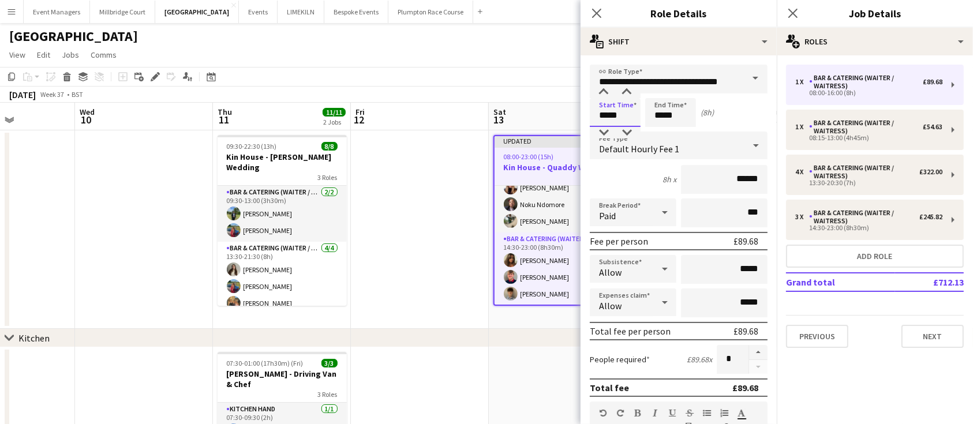
click at [632, 110] on input "*****" at bounding box center [615, 112] width 51 height 29
type input "*****"
click at [751, 177] on input "******" at bounding box center [724, 179] width 87 height 29
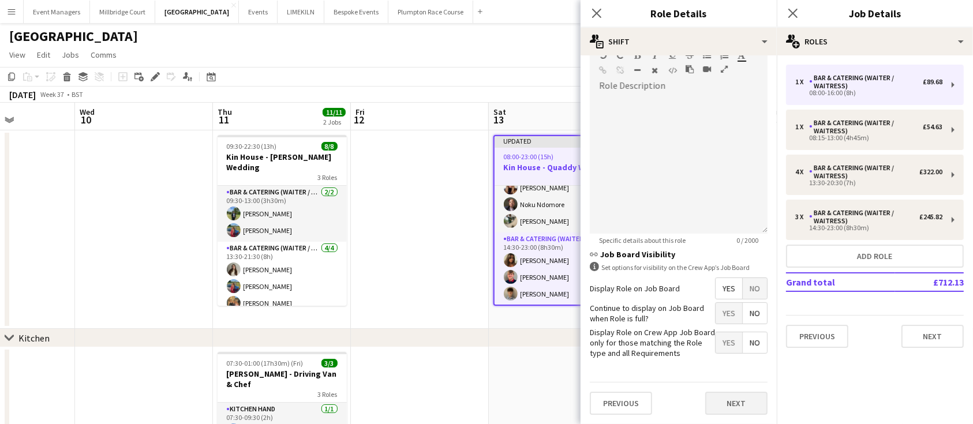
type input "******"
click at [742, 402] on button "Next" at bounding box center [737, 403] width 62 height 23
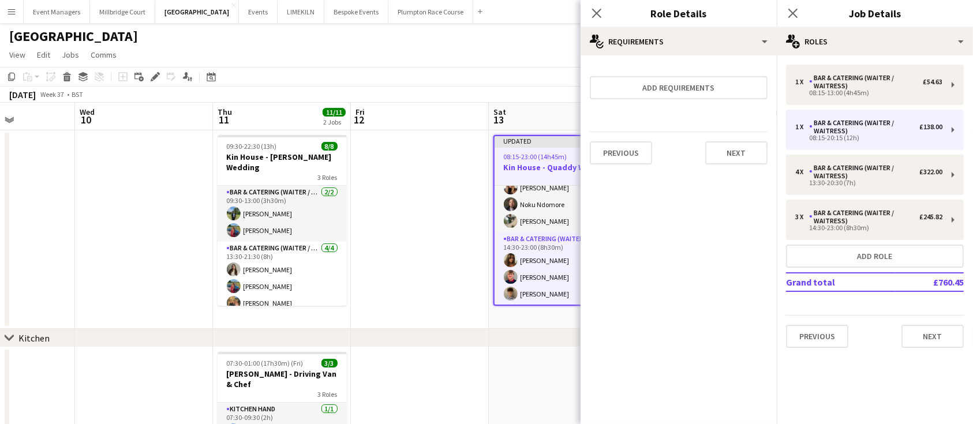
scroll to position [0, 0]
click at [794, 12] on icon "Close pop-in" at bounding box center [793, 13] width 11 height 11
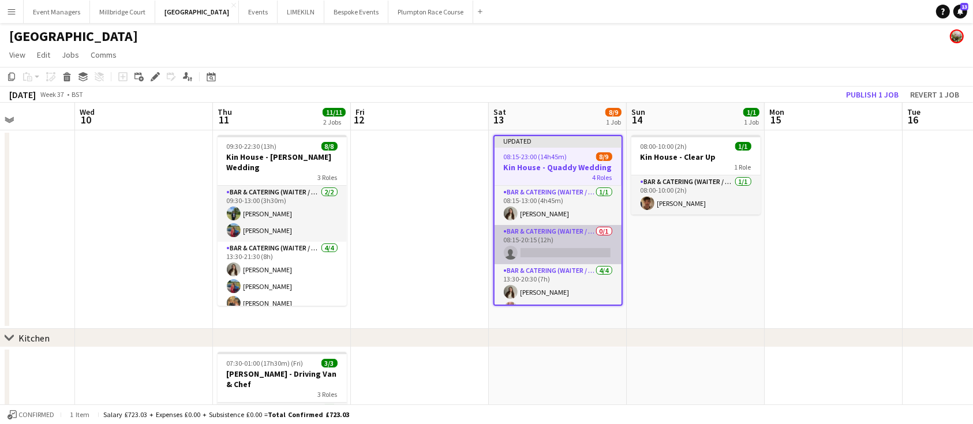
click at [528, 253] on app-card-role "Bar & Catering (Waiter / waitress) 0/1 08:15-20:15 (12h) single-neutral-actions" at bounding box center [558, 244] width 127 height 39
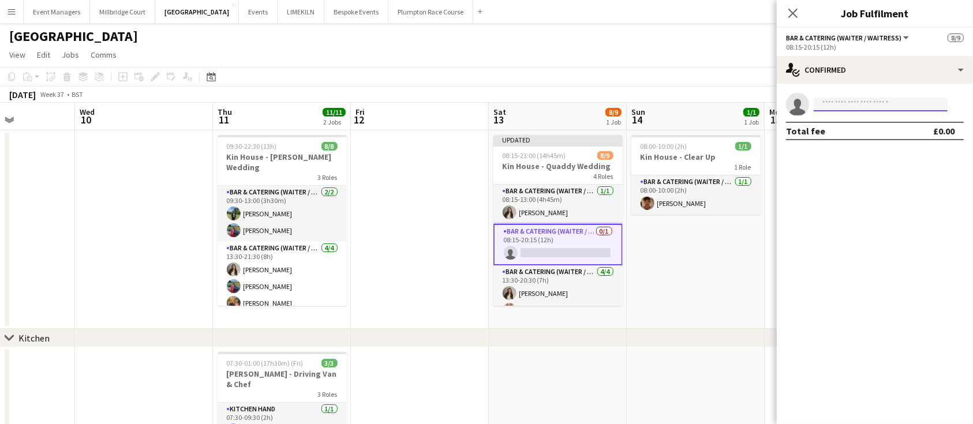
click at [879, 104] on input at bounding box center [881, 105] width 134 height 14
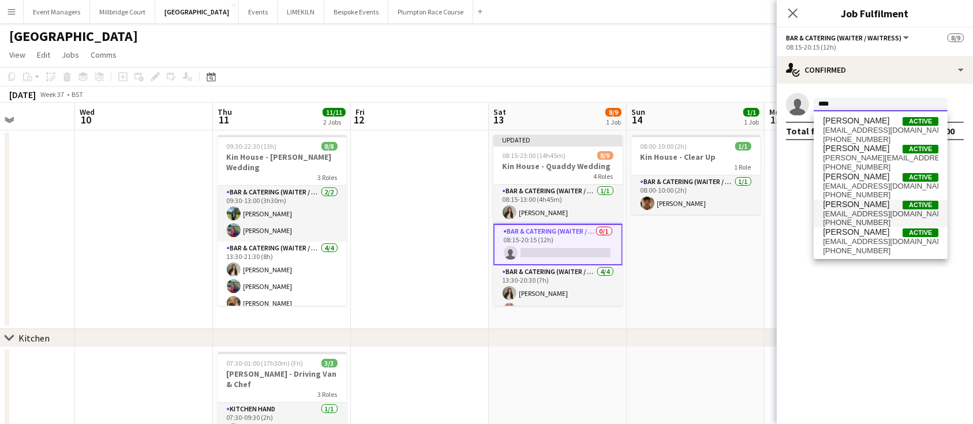
type input "****"
click at [875, 211] on span "[EMAIL_ADDRESS][DOMAIN_NAME]" at bounding box center [880, 214] width 115 height 9
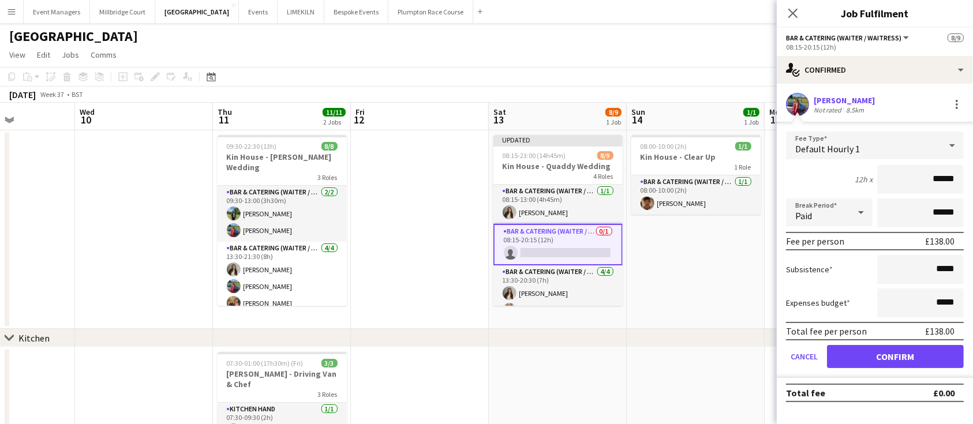
type input "******"
click at [909, 357] on button "Confirm" at bounding box center [895, 356] width 137 height 23
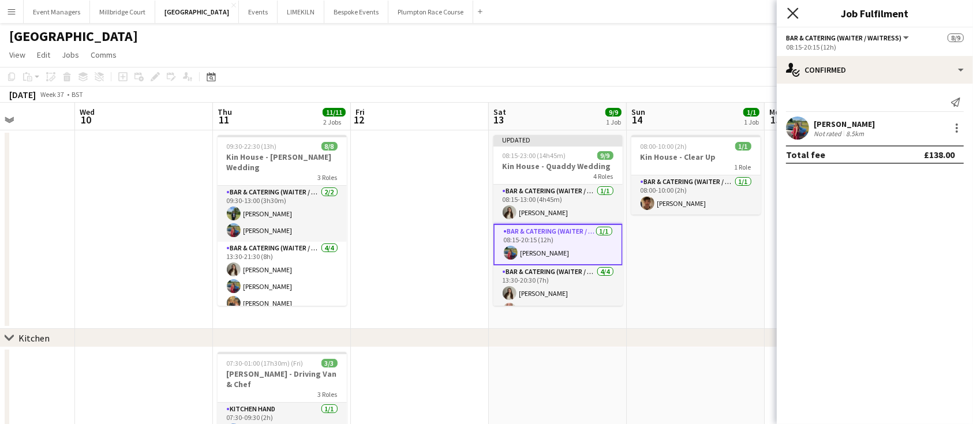
click at [792, 16] on icon "Close pop-in" at bounding box center [793, 13] width 11 height 11
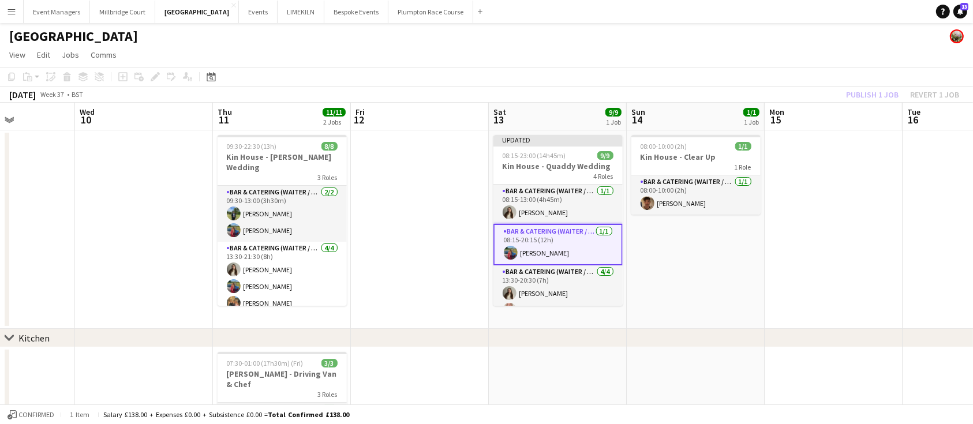
click at [863, 98] on div "Publish 1 job Revert 1 job" at bounding box center [903, 94] width 141 height 15
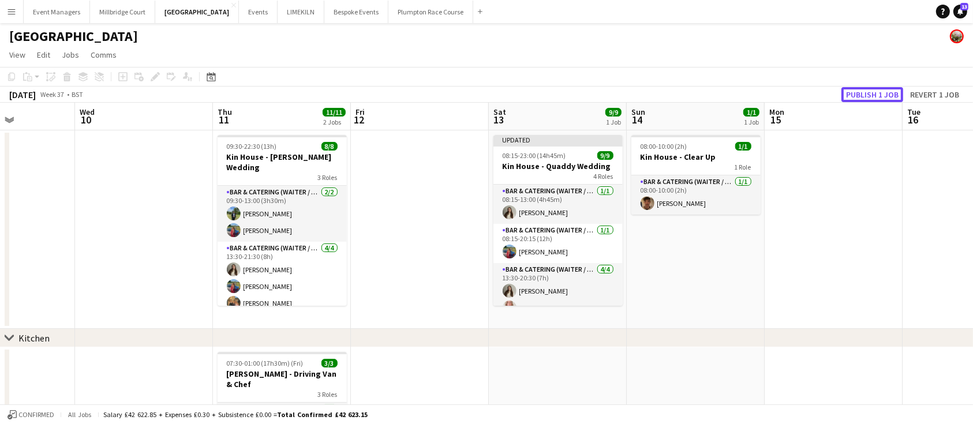
click at [863, 98] on button "Publish 1 job" at bounding box center [873, 94] width 62 height 15
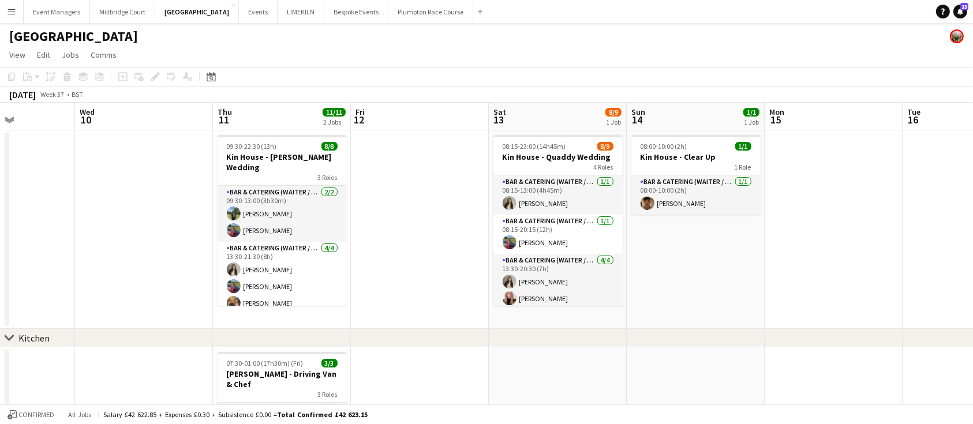
click at [622, 50] on app-page-menu "View Day view expanded Day view collapsed Month view Date picker Jump to [DATE]…" at bounding box center [486, 56] width 973 height 22
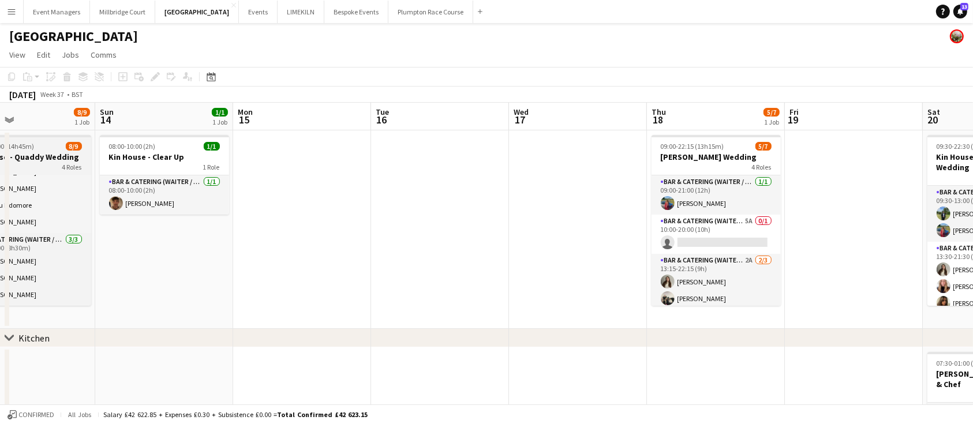
scroll to position [0, 505]
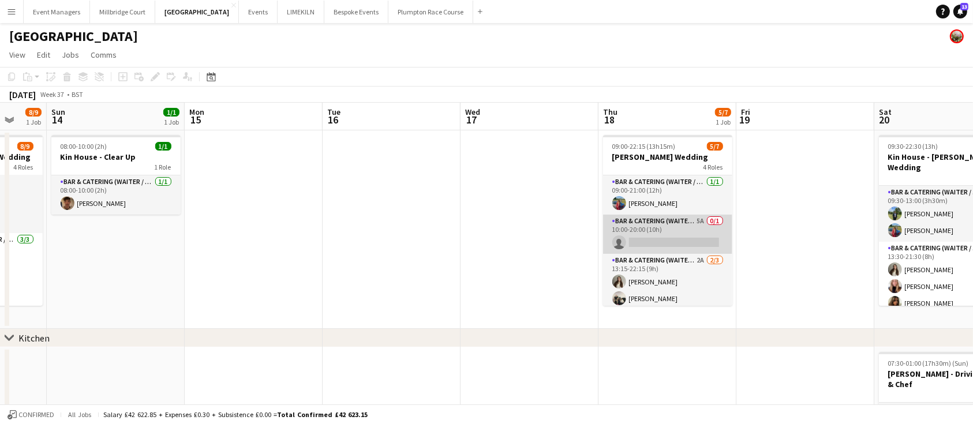
click at [665, 234] on app-card-role "Bar & Catering (Waiter / waitress) 5A 0/1 10:00-20:00 (10h) single-neutral-acti…" at bounding box center [667, 234] width 129 height 39
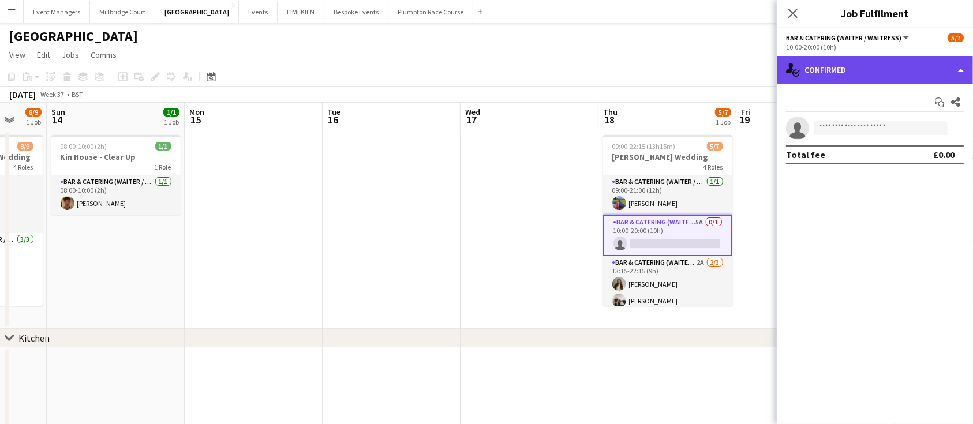
click at [865, 59] on div "single-neutral-actions-check-2 Confirmed" at bounding box center [875, 70] width 196 height 28
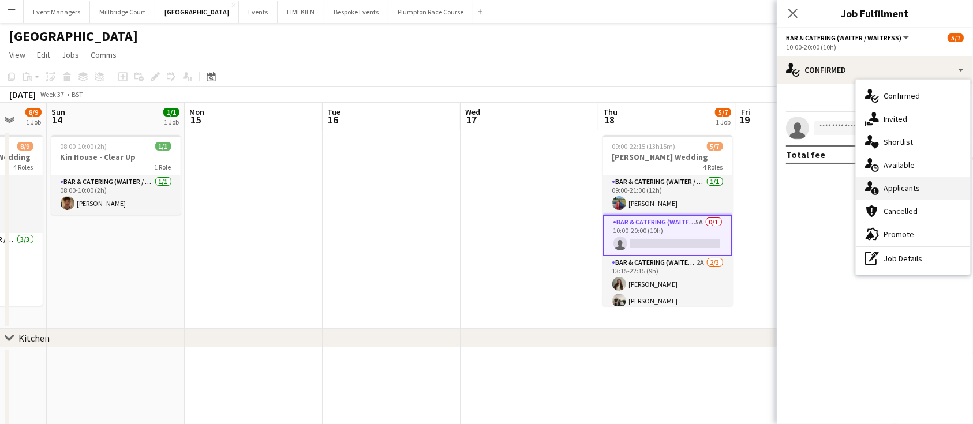
click at [902, 196] on div "single-neutral-actions-information Applicants" at bounding box center [913, 188] width 114 height 23
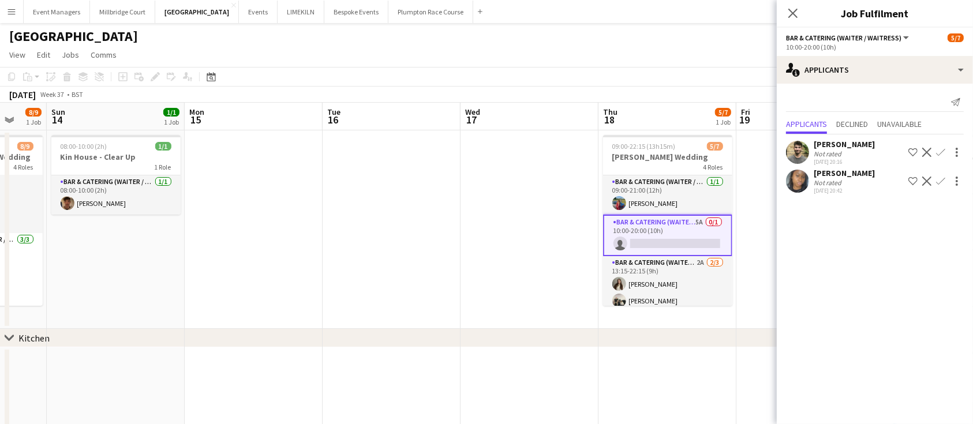
click at [792, 182] on app-user-avatar at bounding box center [797, 181] width 23 height 23
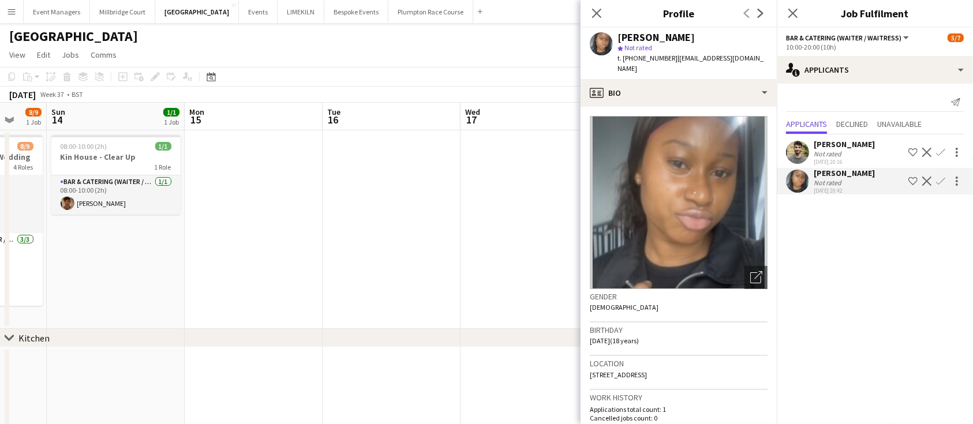
scroll to position [28, 0]
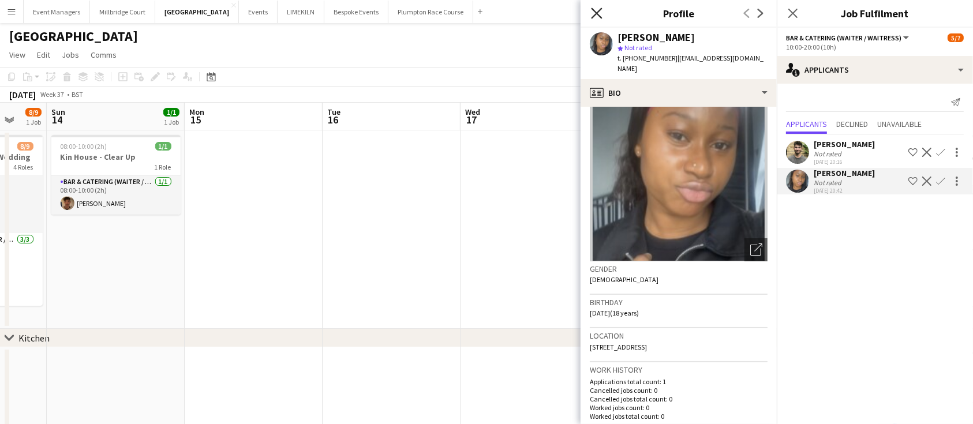
click at [598, 10] on icon "Close pop-in" at bounding box center [596, 13] width 11 height 11
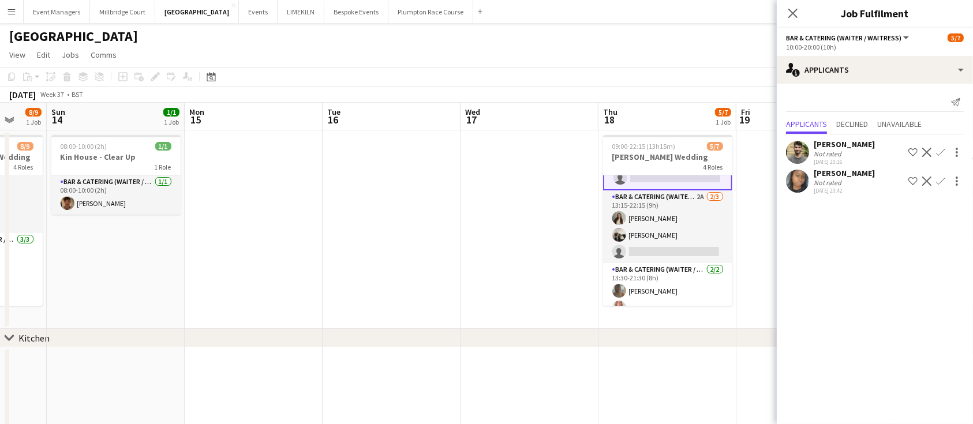
click at [651, 238] on app-card-role "Bar & Catering (Waiter / waitress) 2A [DATE] 13:15-22:15 (9h) [PERSON_NAME] [PE…" at bounding box center [667, 227] width 129 height 73
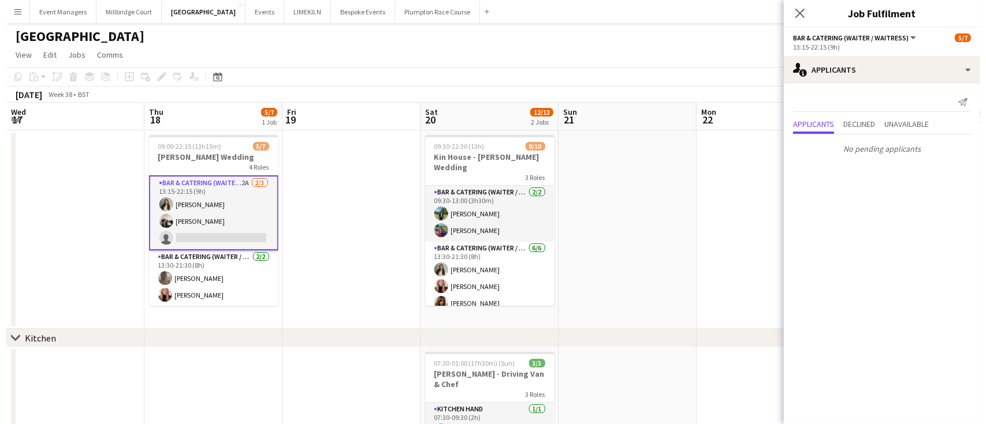
scroll to position [0, 415]
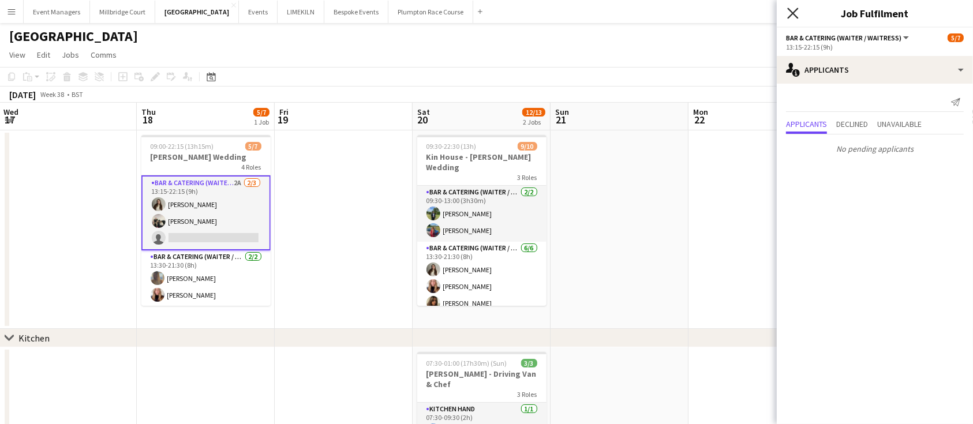
click at [799, 15] on icon "Close pop-in" at bounding box center [793, 13] width 11 height 11
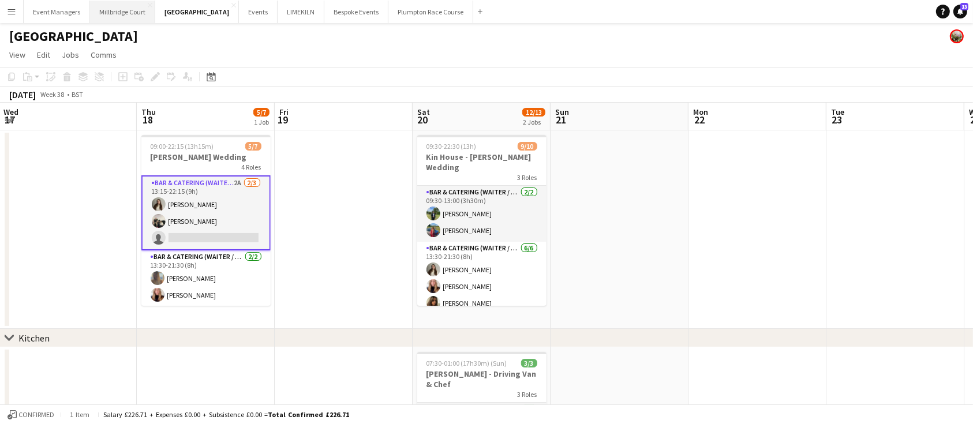
click at [129, 12] on button "[GEOGRAPHIC_DATA]" at bounding box center [122, 12] width 65 height 23
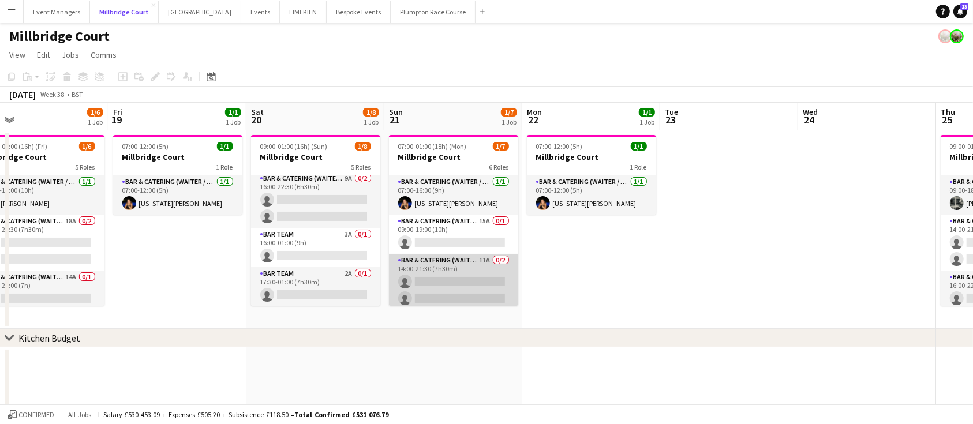
scroll to position [121, 0]
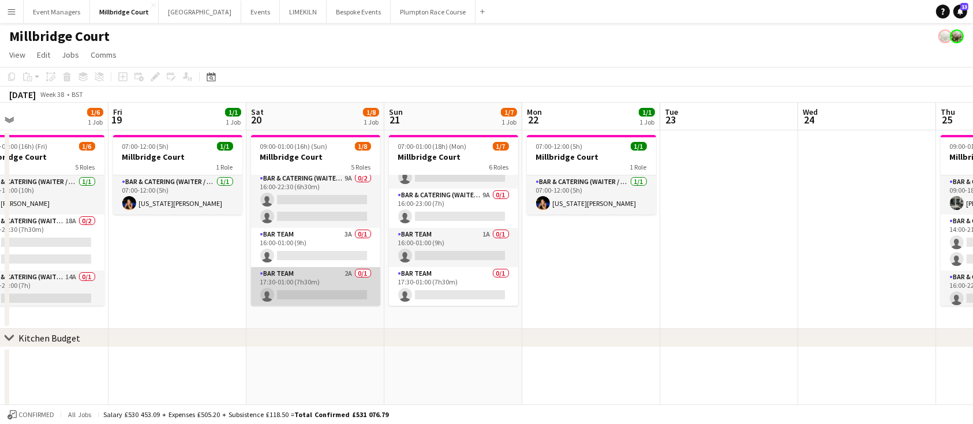
click at [281, 289] on app-card-role "Bar Team 2A 0/1 17:30-01:00 (7h30m) single-neutral-actions" at bounding box center [315, 286] width 129 height 39
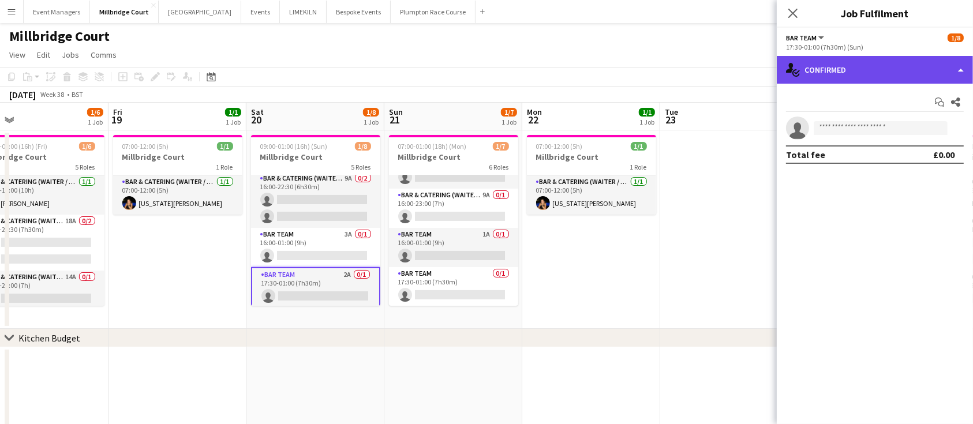
click at [917, 68] on div "single-neutral-actions-check-2 Confirmed" at bounding box center [875, 70] width 196 height 28
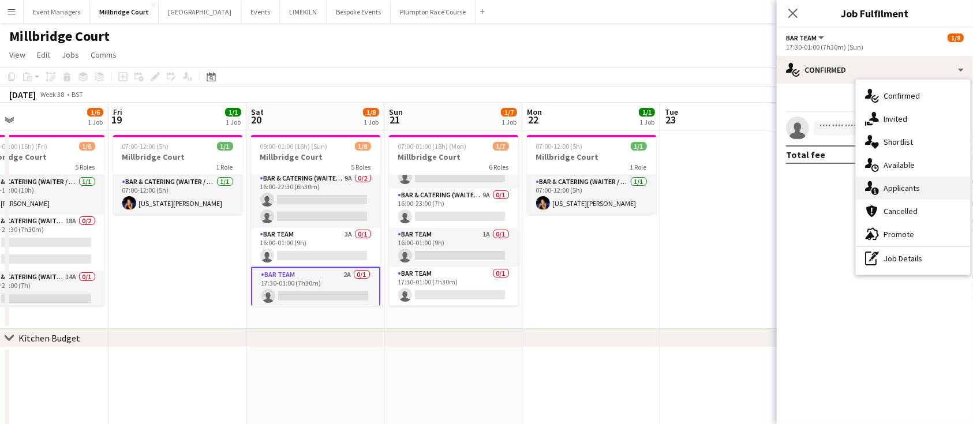
click at [931, 192] on div "single-neutral-actions-information Applicants" at bounding box center [913, 188] width 114 height 23
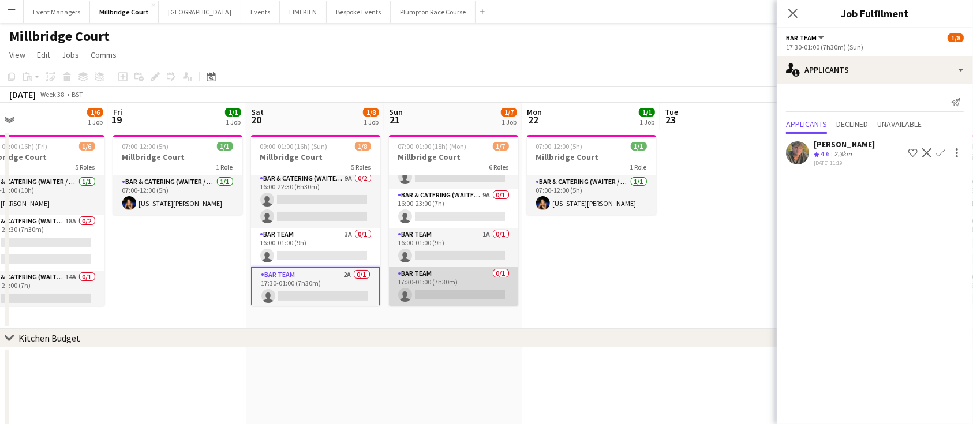
click at [439, 285] on app-card-role "Bar Team 0/1 17:30-01:00 (7h30m) single-neutral-actions" at bounding box center [453, 286] width 129 height 39
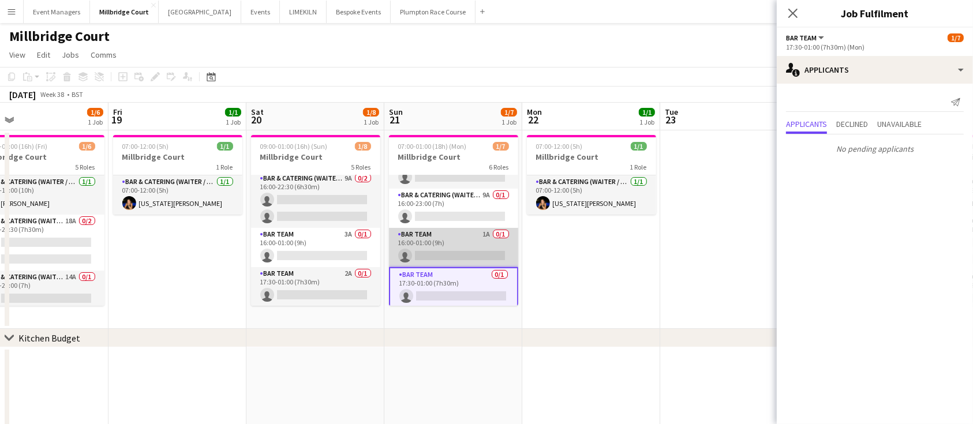
click at [441, 252] on app-card-role "Bar Team 1A 0/1 16:00-01:00 (9h) single-neutral-actions" at bounding box center [453, 247] width 129 height 39
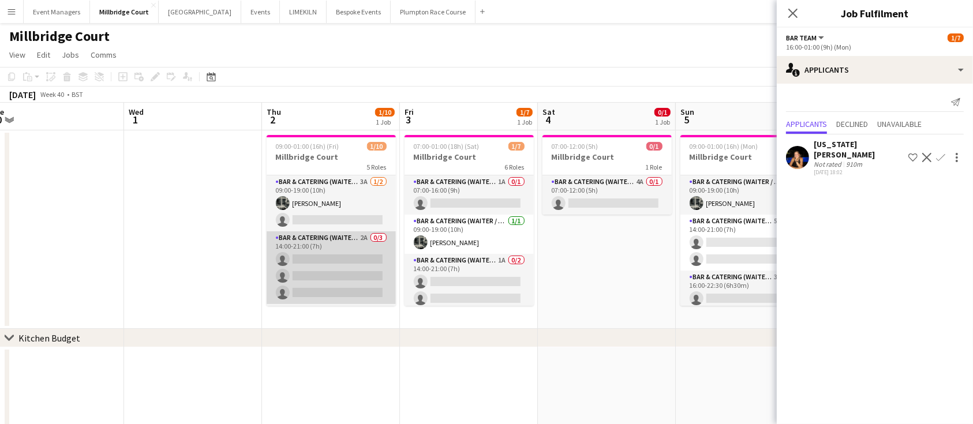
scroll to position [149, 0]
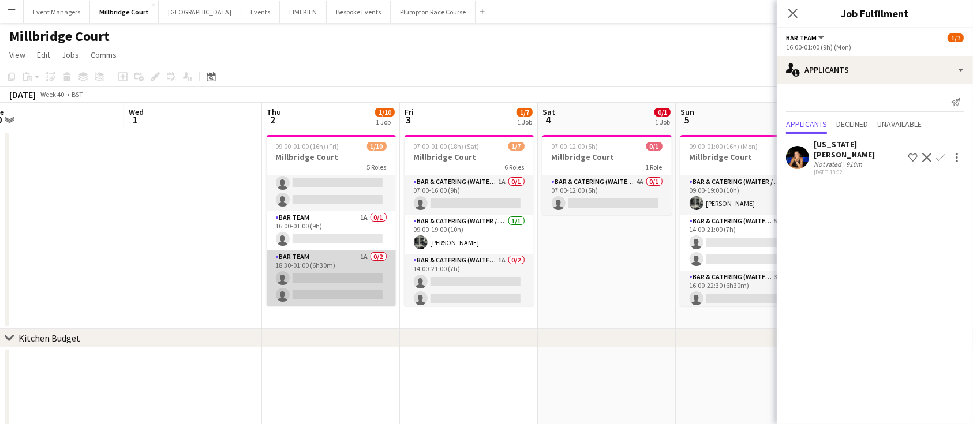
click at [328, 270] on app-card-role "Bar Team 1A 0/2 18:30-01:00 (6h30m) single-neutral-actions single-neutral-actio…" at bounding box center [331, 279] width 129 height 56
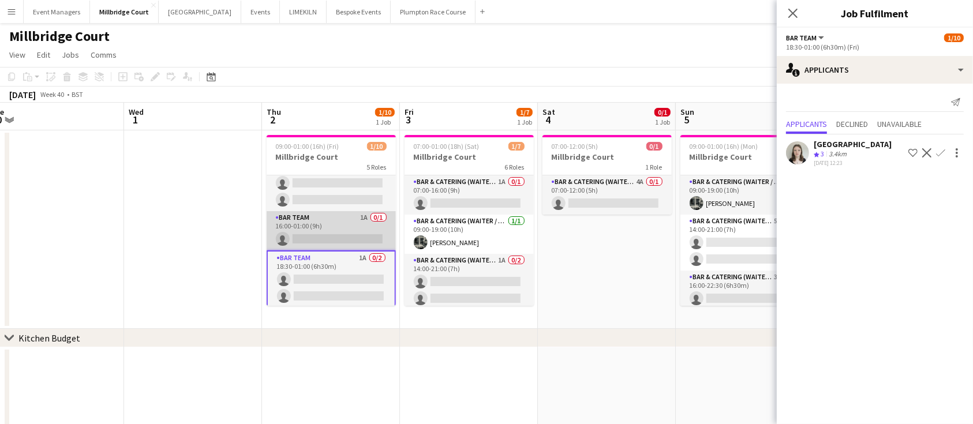
click at [325, 233] on app-card-role "Bar Team 1A 0/1 16:00-01:00 (9h) single-neutral-actions" at bounding box center [331, 230] width 129 height 39
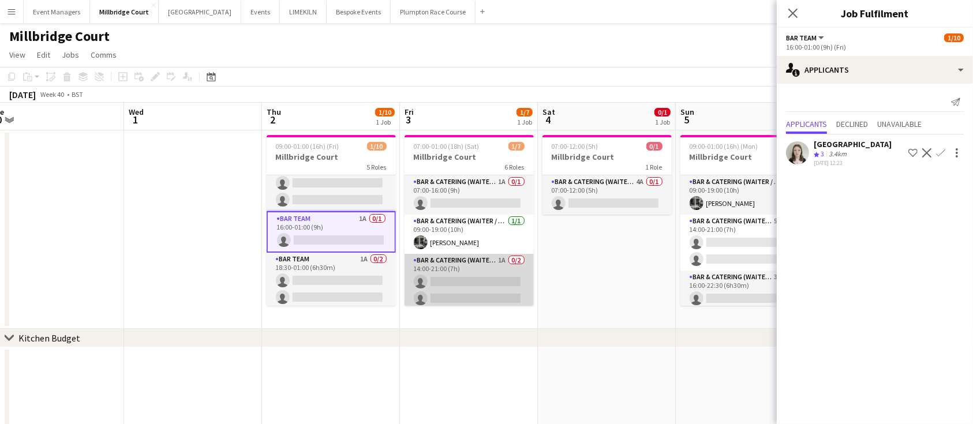
click at [460, 284] on app-card-role "Bar & Catering (Waiter / waitress) 1A 0/2 14:00-21:00 (7h) single-neutral-actio…" at bounding box center [469, 282] width 129 height 56
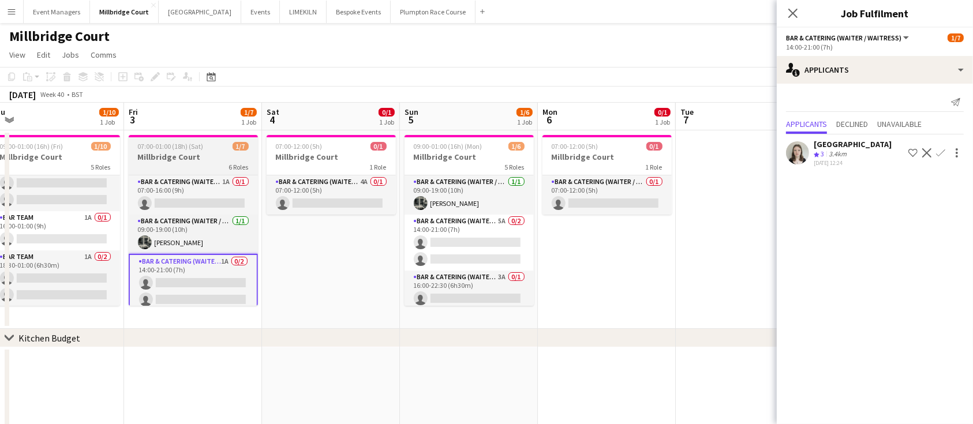
scroll to position [0, 488]
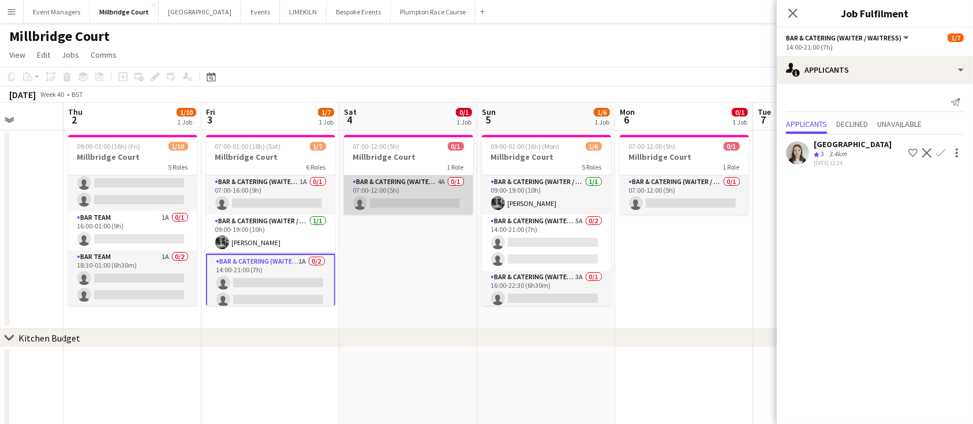
click at [405, 206] on app-card-role "Bar & Catering (Waiter / waitress) 4A 0/1 07:00-12:00 (5h) single-neutral-actio…" at bounding box center [408, 195] width 129 height 39
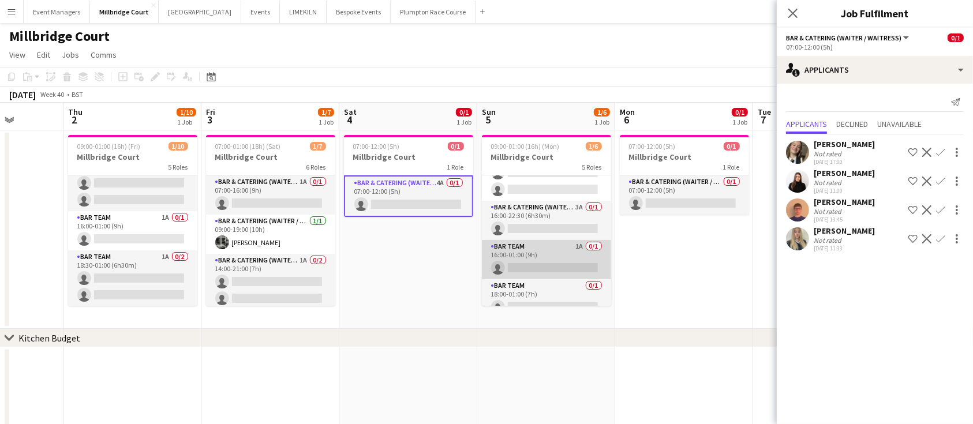
scroll to position [83, 0]
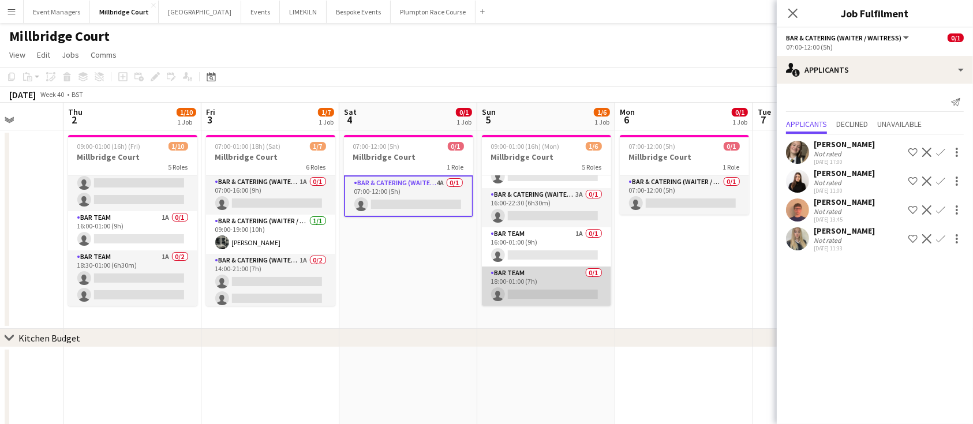
click at [548, 270] on app-card-role "Bar Team 0/1 18:00-01:00 (7h) single-neutral-actions" at bounding box center [546, 286] width 129 height 39
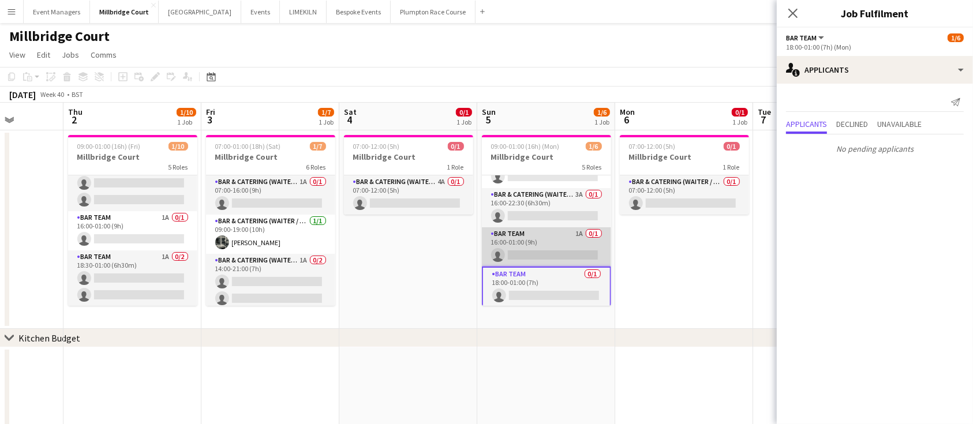
click at [540, 248] on app-card-role "Bar Team 1A 0/1 16:00-01:00 (9h) single-neutral-actions" at bounding box center [546, 246] width 129 height 39
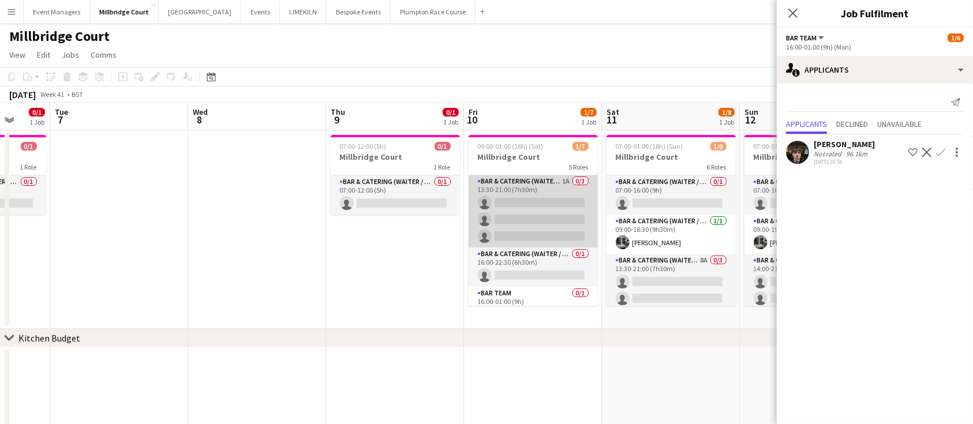
scroll to position [99, 0]
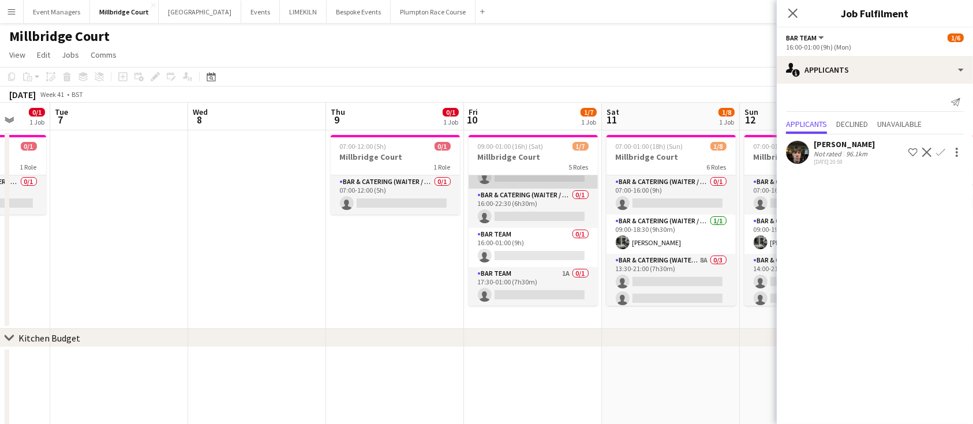
click at [516, 248] on app-card-role "Bar Team 0/1 16:00-01:00 (9h) single-neutral-actions" at bounding box center [533, 247] width 129 height 39
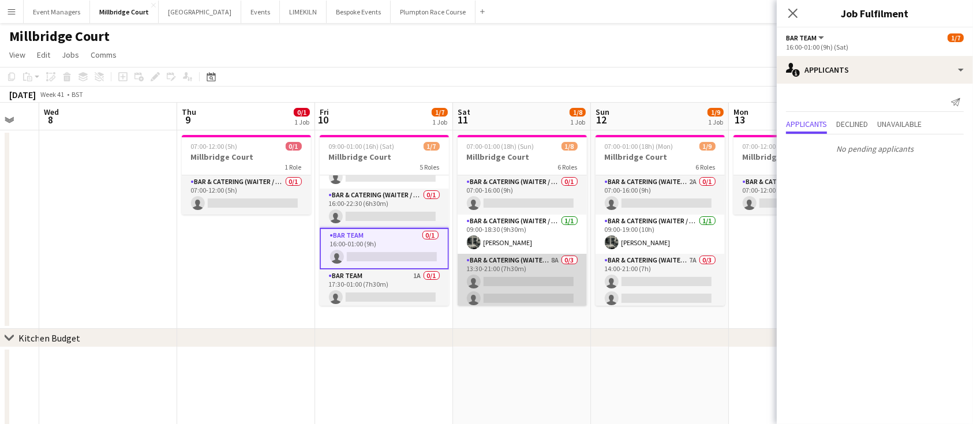
scroll to position [139, 0]
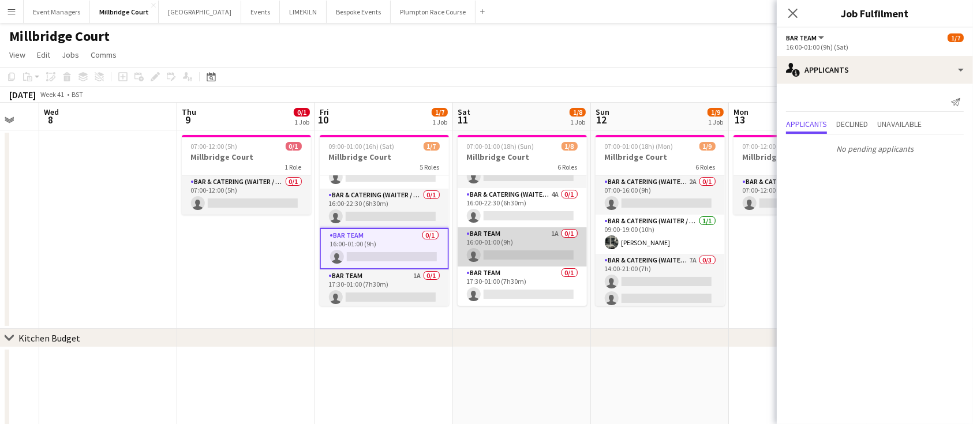
click at [514, 239] on app-card-role "Bar Team 1A 0/1 16:00-01:00 (9h) single-neutral-actions" at bounding box center [522, 246] width 129 height 39
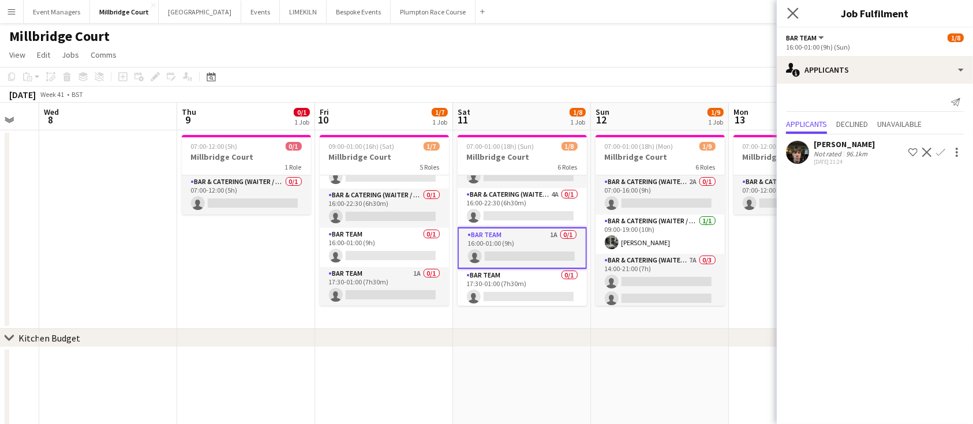
click at [792, 20] on app-icon "Close pop-in" at bounding box center [793, 13] width 17 height 17
